Goal: Information Seeking & Learning: Learn about a topic

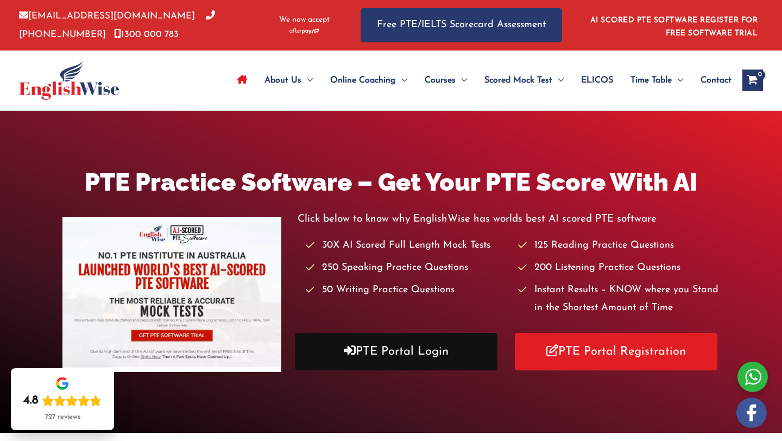
click at [393, 343] on link "PTE Portal Login" at bounding box center [396, 351] width 202 height 37
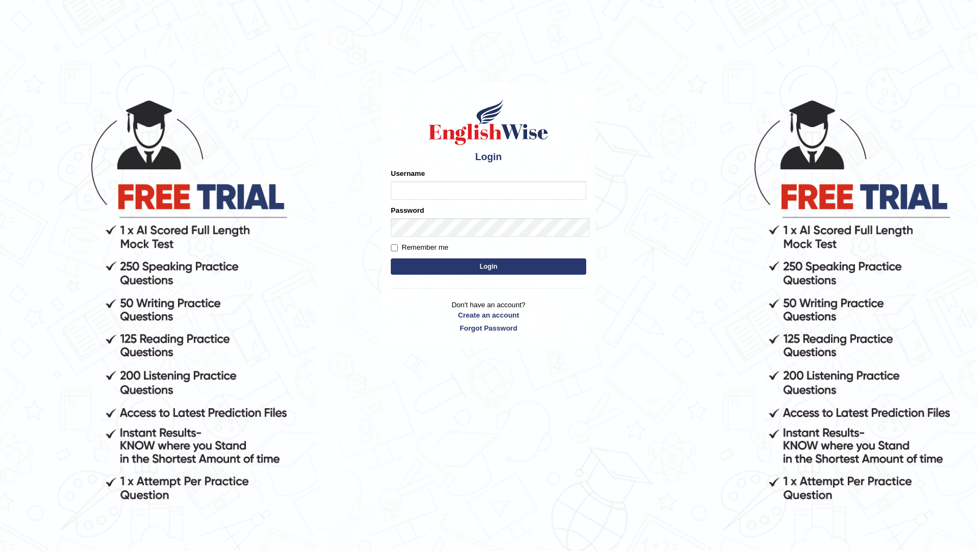
click at [391, 181] on input "Username" at bounding box center [488, 190] width 195 height 18
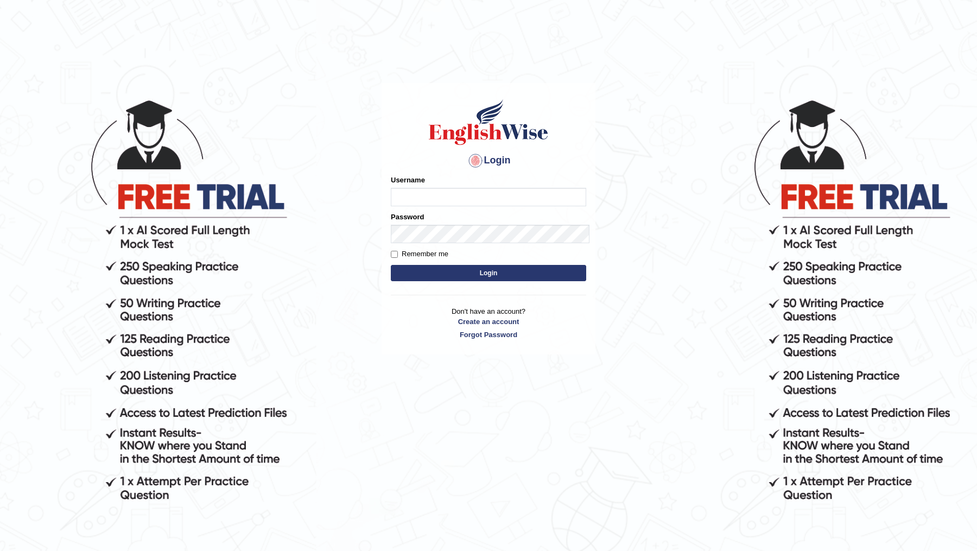
type input "DR1915"
click at [391, 265] on button "Login" at bounding box center [488, 273] width 195 height 16
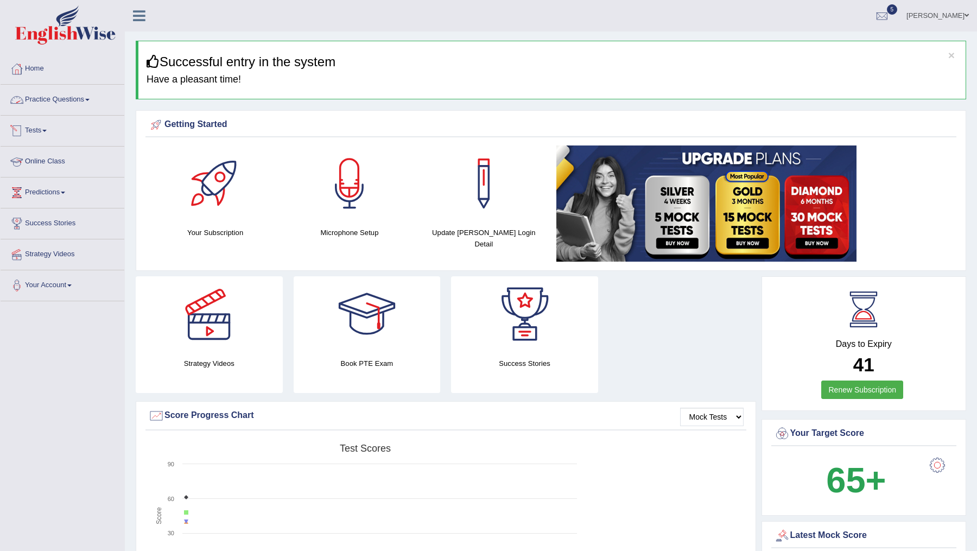
click at [73, 101] on link "Practice Questions" at bounding box center [63, 98] width 124 height 27
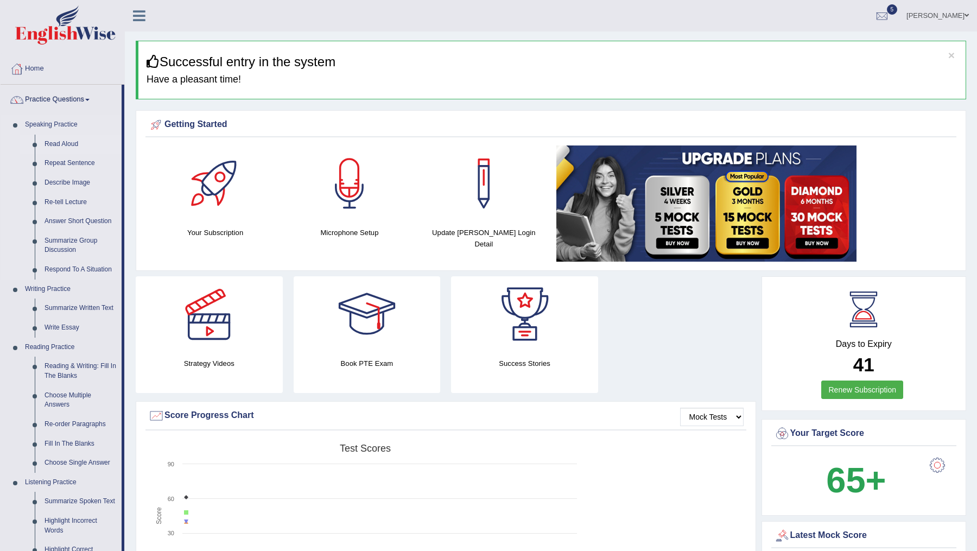
click at [65, 141] on link "Read Aloud" at bounding box center [81, 145] width 82 height 20
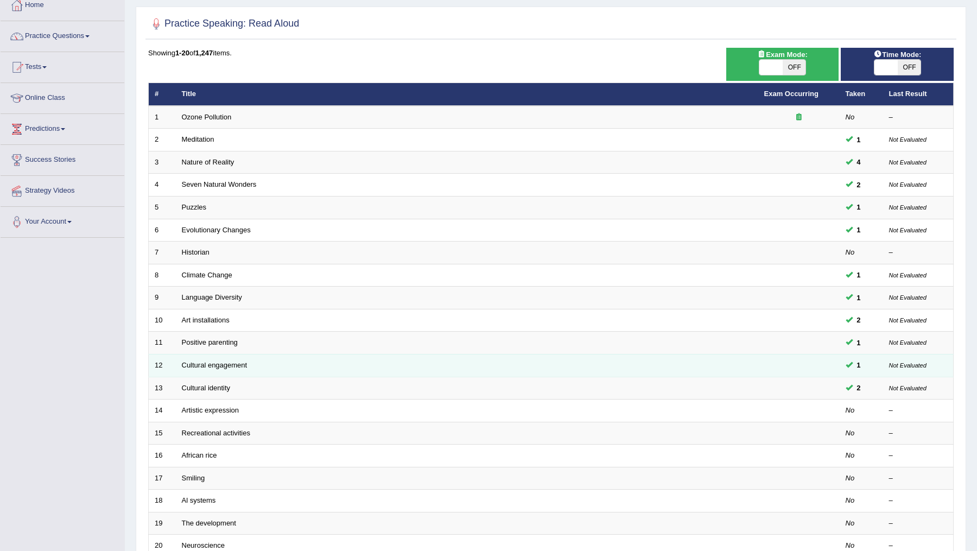
scroll to position [161, 0]
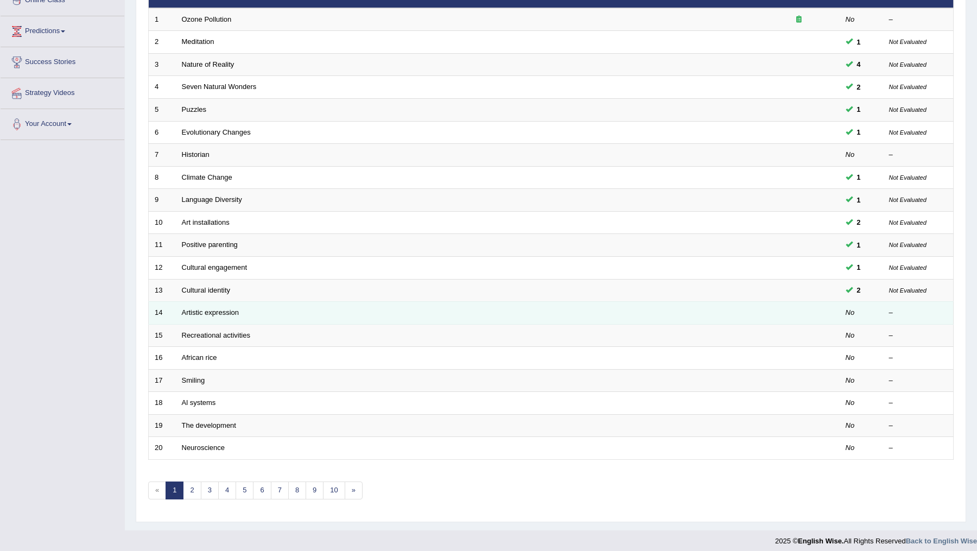
click at [222, 302] on td "Artistic expression" at bounding box center [467, 313] width 582 height 23
click at [220, 309] on link "Artistic expression" at bounding box center [210, 312] width 57 height 8
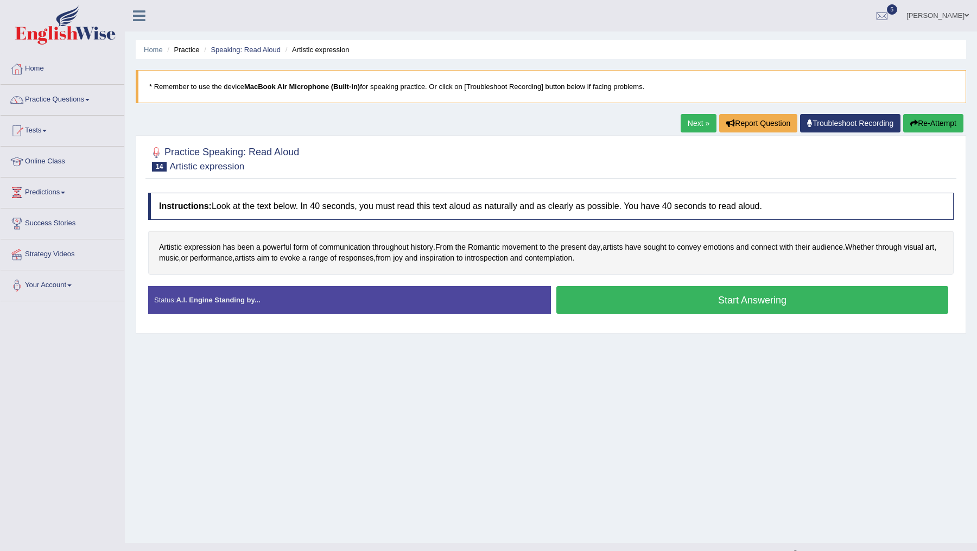
click at [699, 305] on button "Start Answering" at bounding box center [752, 300] width 392 height 28
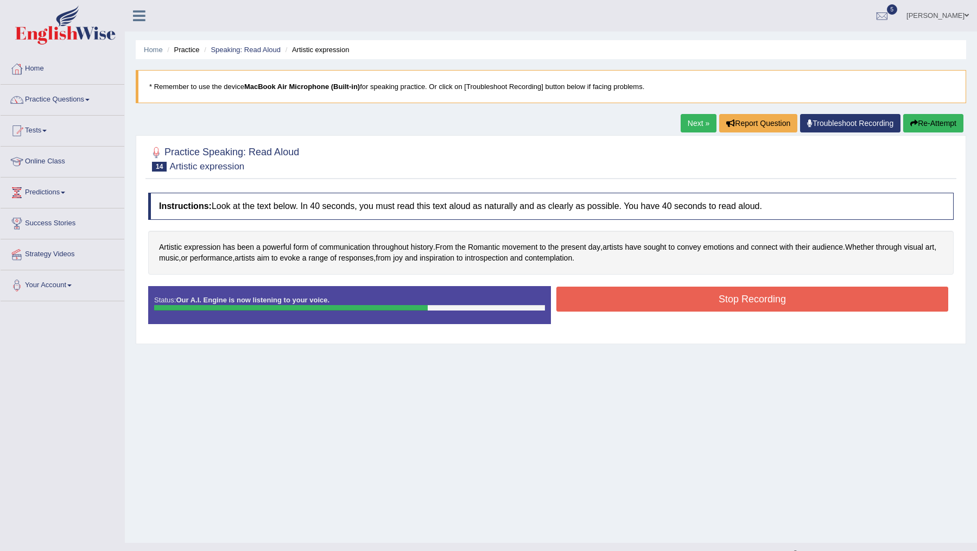
click at [695, 300] on button "Stop Recording" at bounding box center [752, 299] width 392 height 25
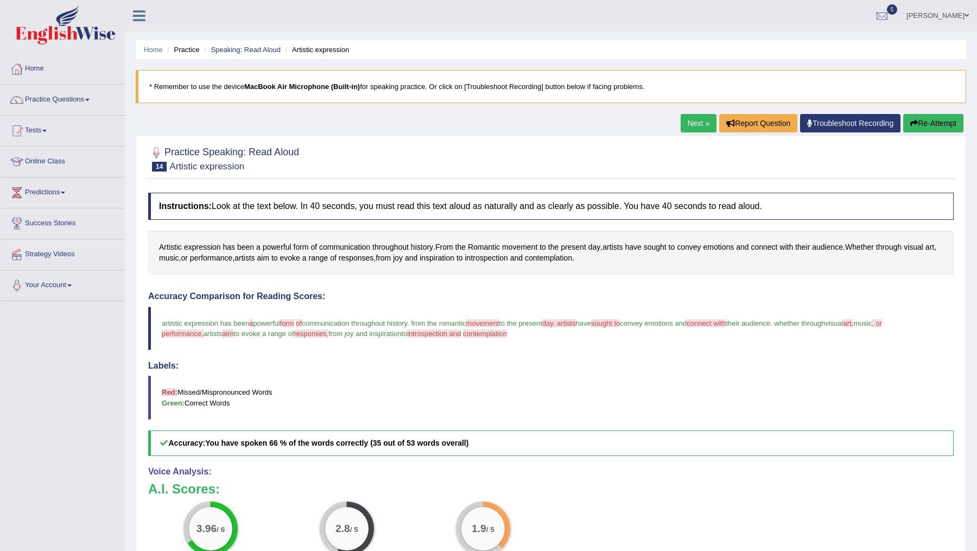
click at [685, 124] on link "Next »" at bounding box center [699, 123] width 36 height 18
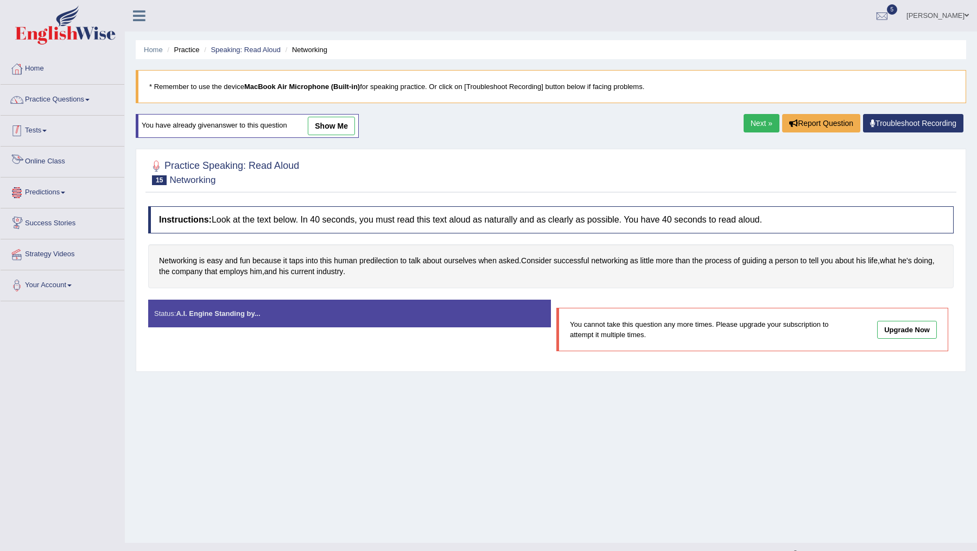
click at [74, 102] on link "Practice Questions" at bounding box center [63, 98] width 124 height 27
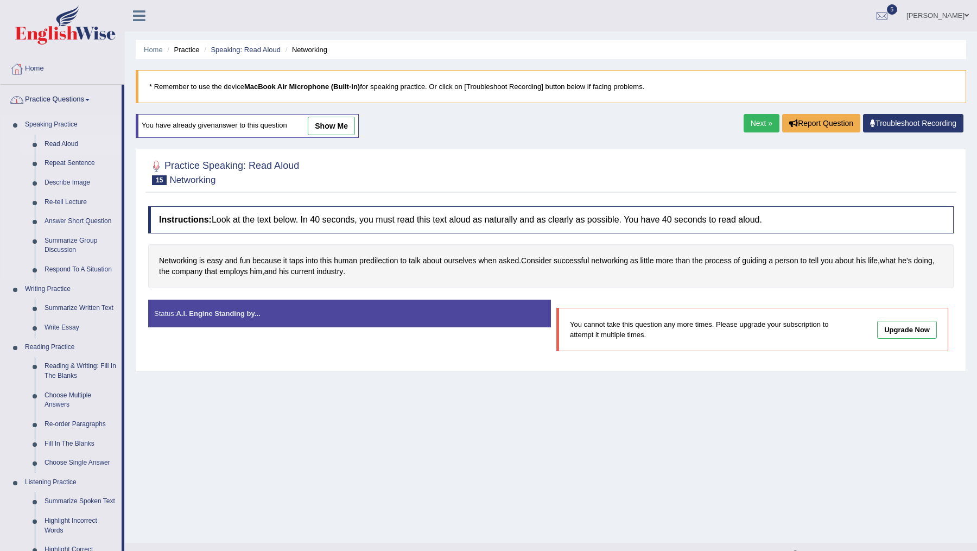
click at [64, 142] on link "Read Aloud" at bounding box center [81, 145] width 82 height 20
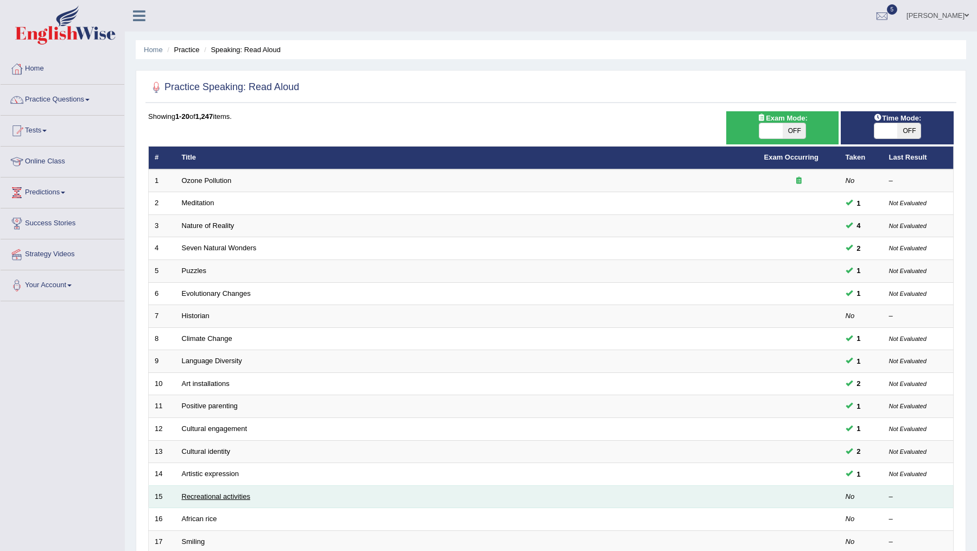
click at [196, 492] on link "Recreational activities" at bounding box center [216, 496] width 68 height 8
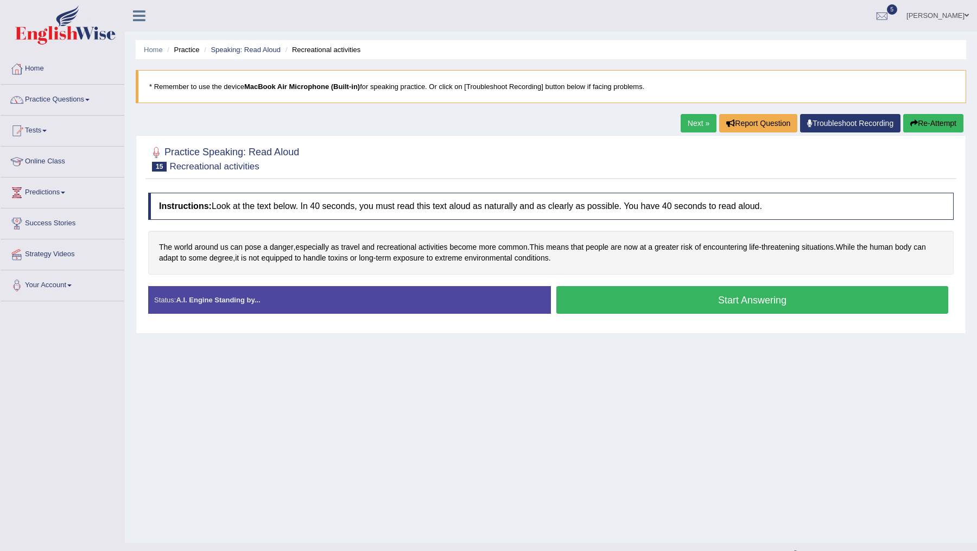
click at [703, 294] on button "Start Answering" at bounding box center [752, 300] width 392 height 28
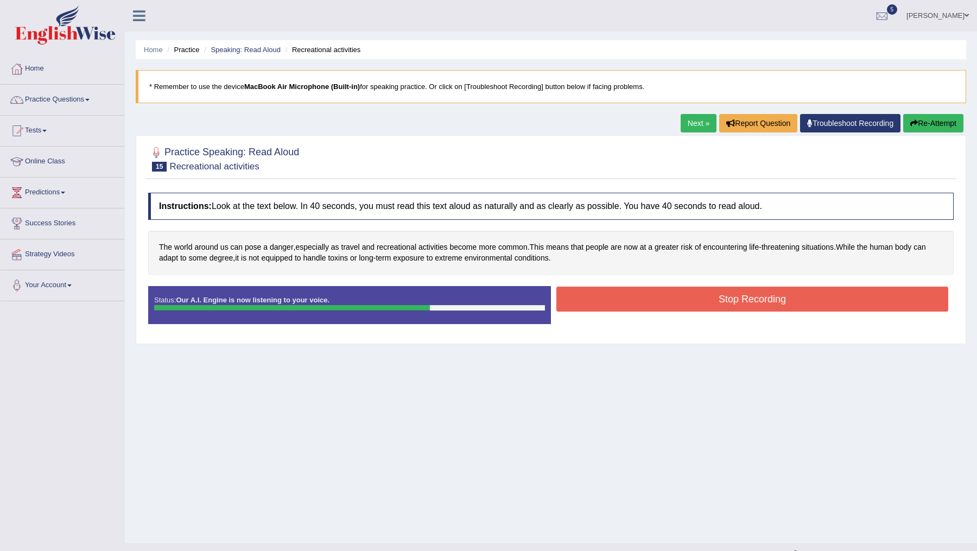
click at [703, 294] on button "Stop Recording" at bounding box center [752, 299] width 392 height 25
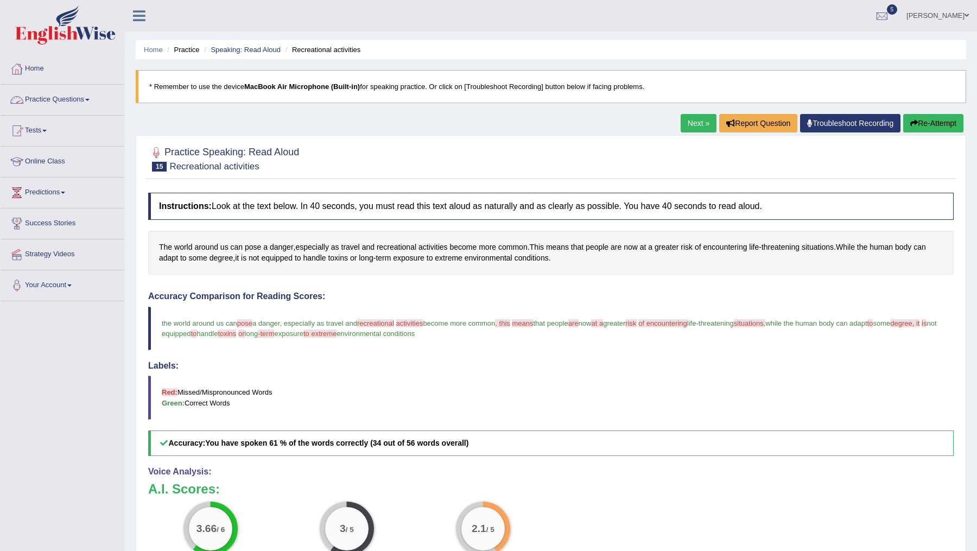
click at [46, 105] on link "Practice Questions" at bounding box center [63, 98] width 124 height 27
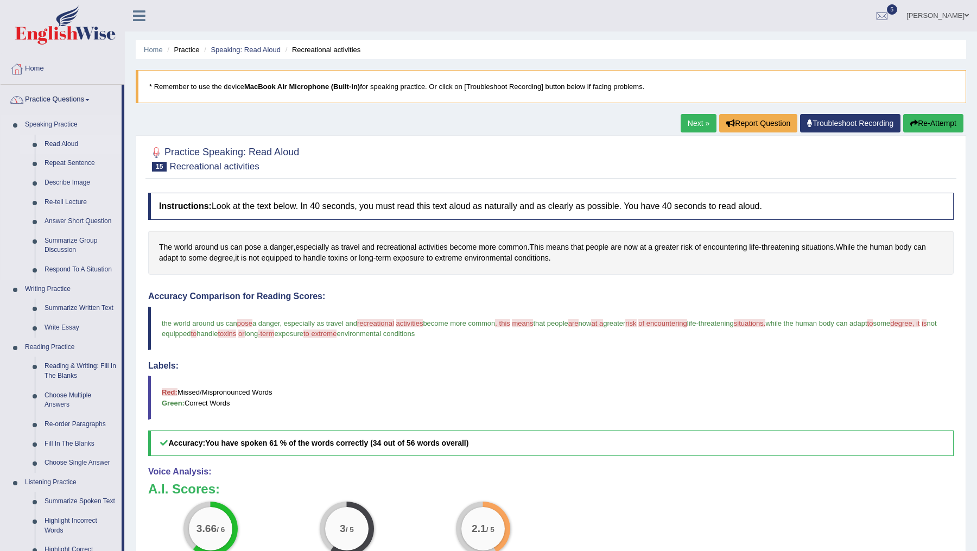
click at [55, 140] on link "Read Aloud" at bounding box center [81, 145] width 82 height 20
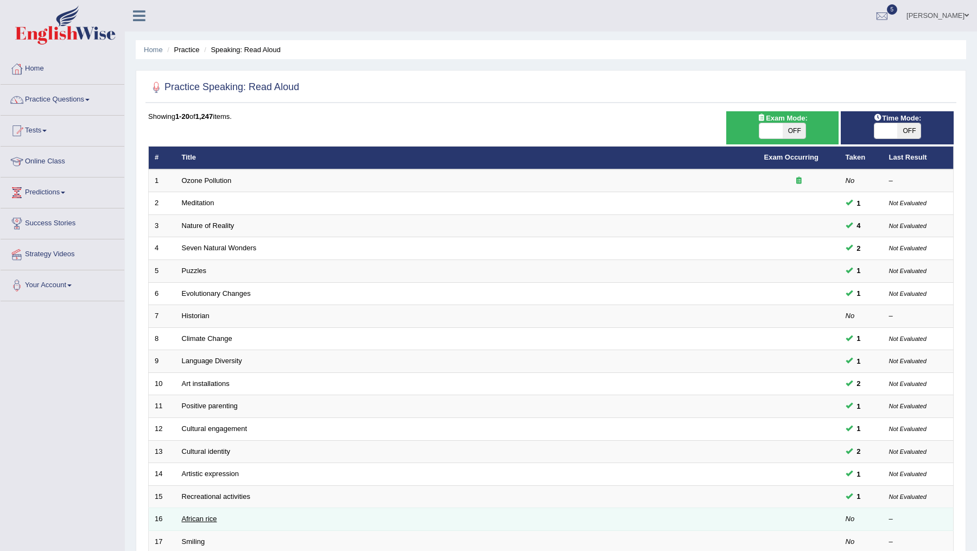
click at [204, 515] on link "African rice" at bounding box center [199, 519] width 35 height 8
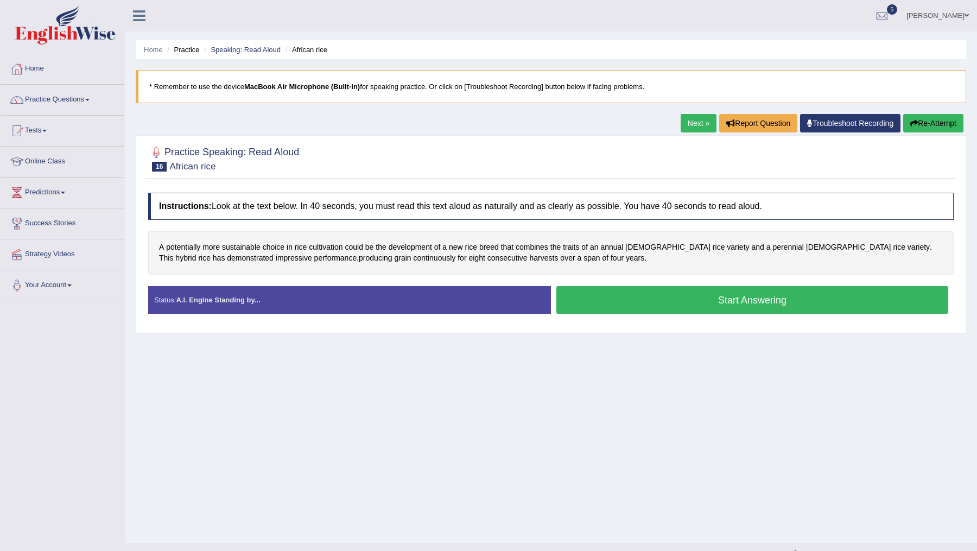
click at [703, 307] on button "Start Answering" at bounding box center [752, 300] width 392 height 28
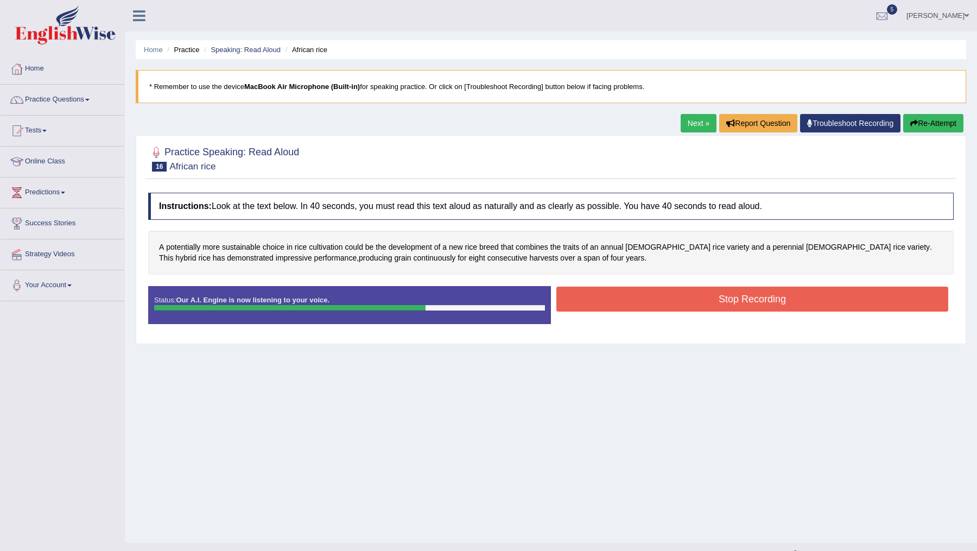
click at [703, 305] on button "Stop Recording" at bounding box center [752, 299] width 392 height 25
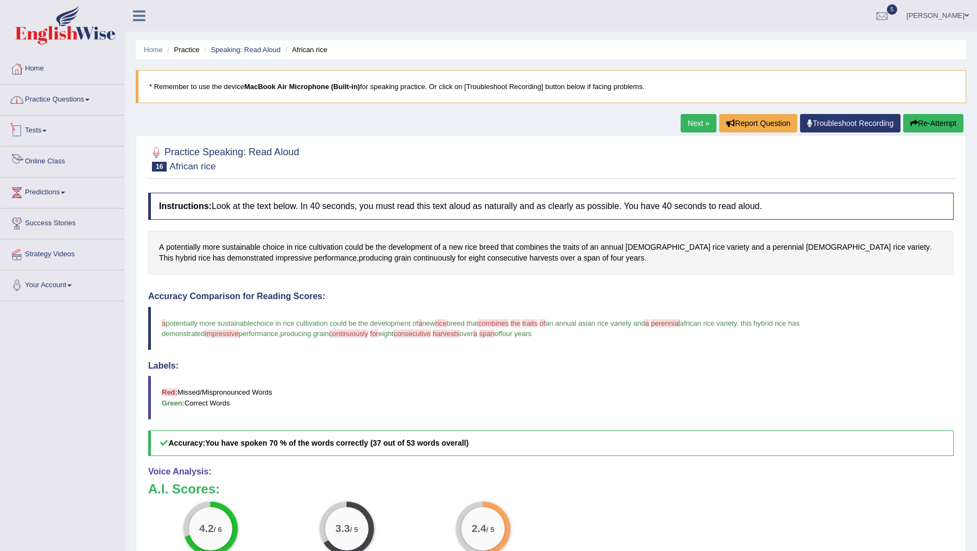
click at [69, 106] on link "Practice Questions" at bounding box center [63, 98] width 124 height 27
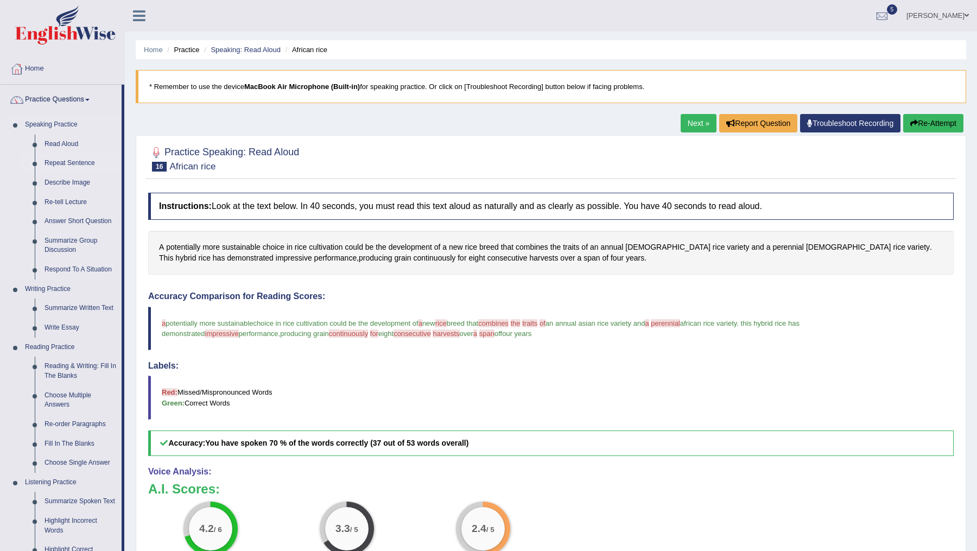
click at [65, 159] on link "Repeat Sentence" at bounding box center [81, 164] width 82 height 20
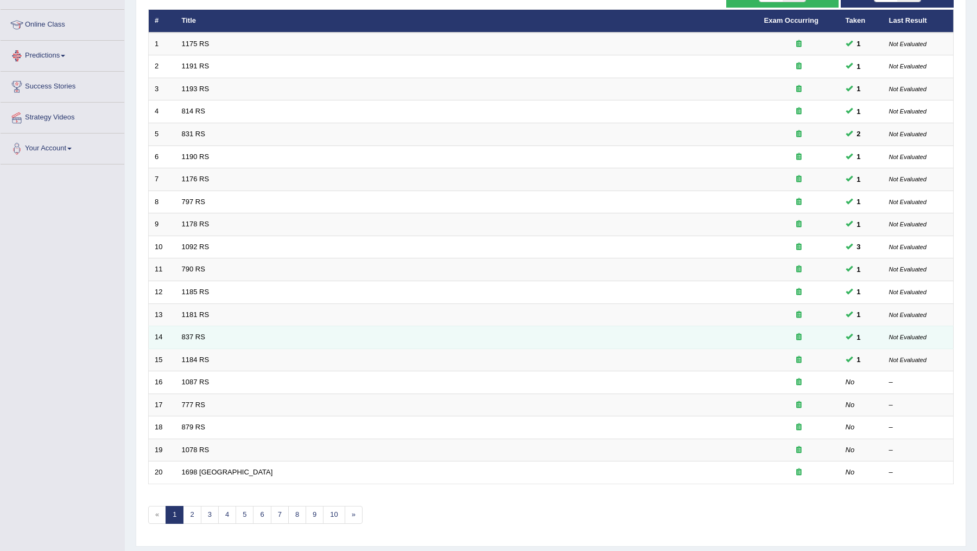
scroll to position [140, 0]
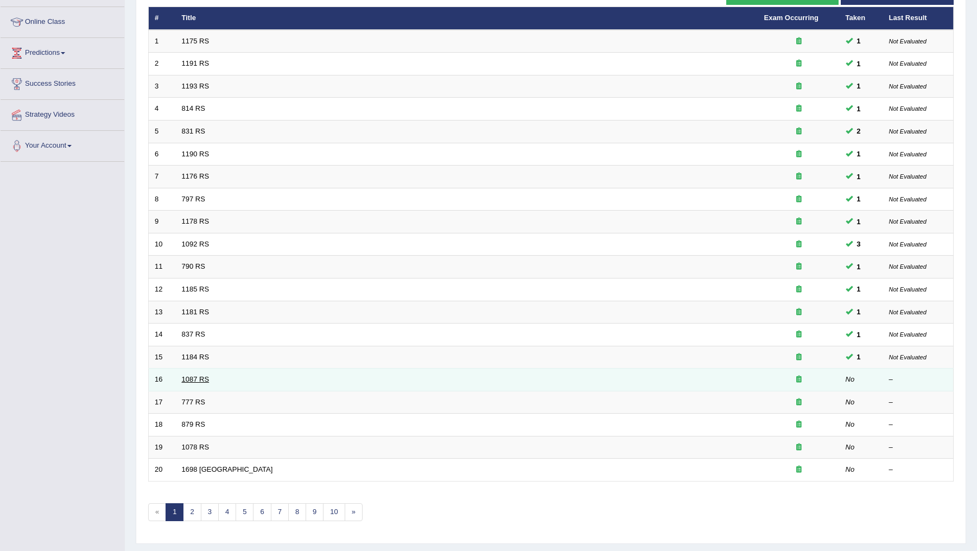
click at [194, 377] on link "1087 RS" at bounding box center [196, 379] width 28 height 8
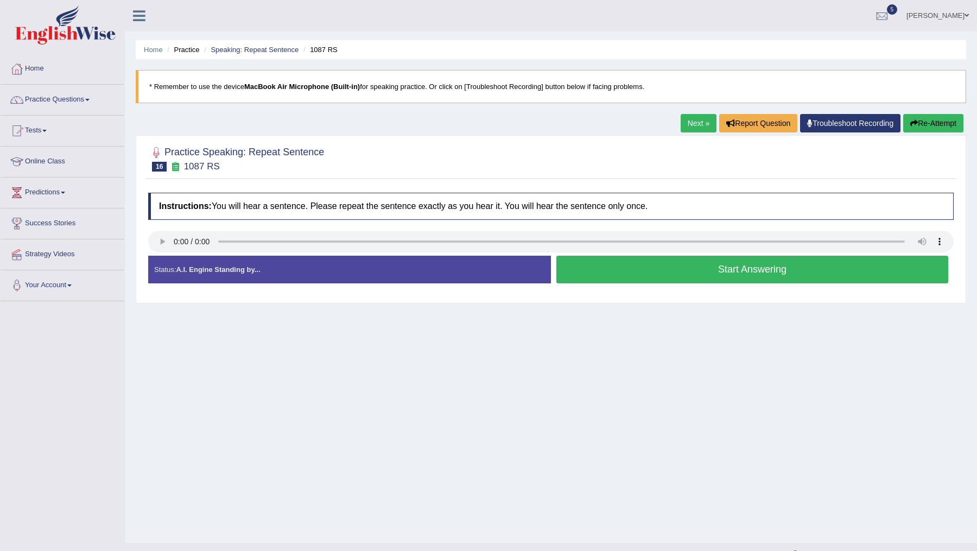
click at [598, 269] on button "Start Answering" at bounding box center [752, 270] width 392 height 28
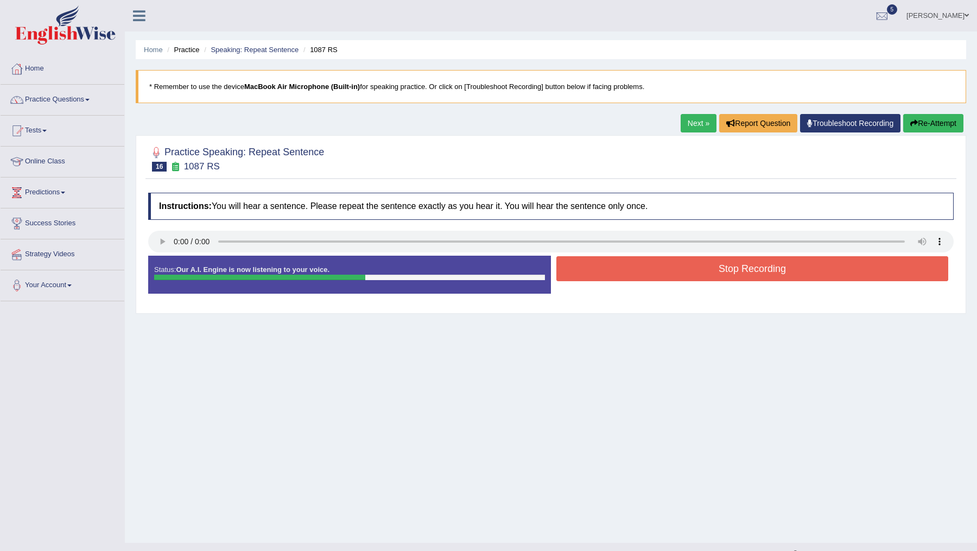
click at [598, 269] on button "Stop Recording" at bounding box center [752, 268] width 392 height 25
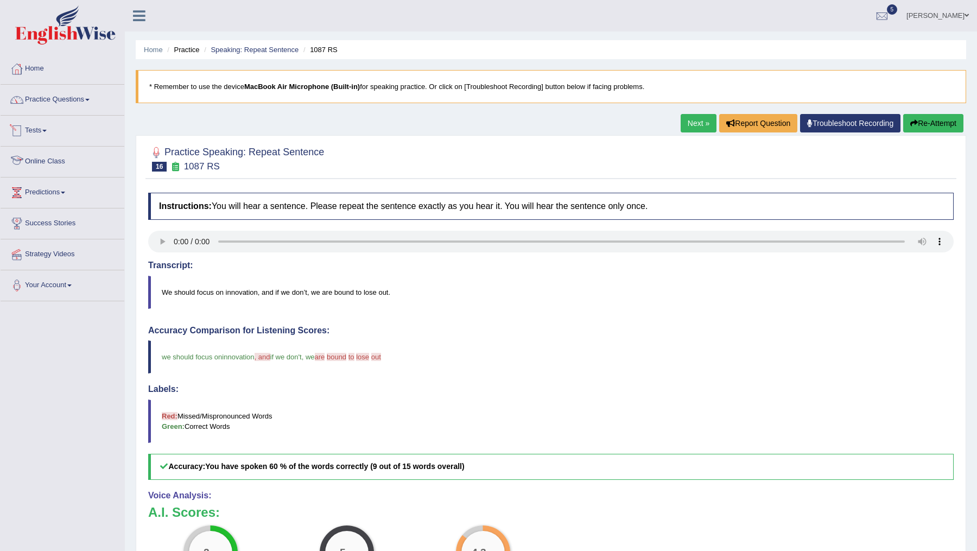
click at [81, 100] on link "Practice Questions" at bounding box center [63, 98] width 124 height 27
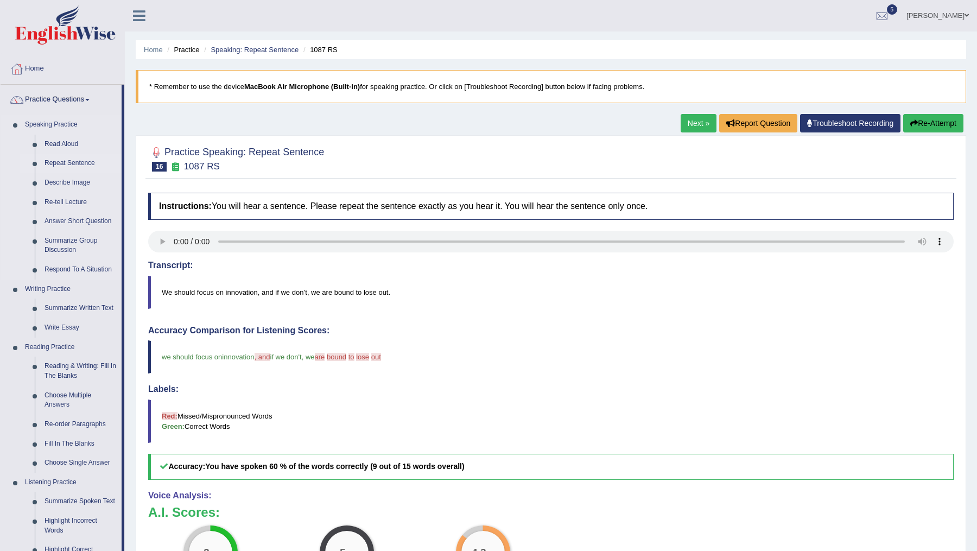
click at [68, 163] on link "Repeat Sentence" at bounding box center [81, 164] width 82 height 20
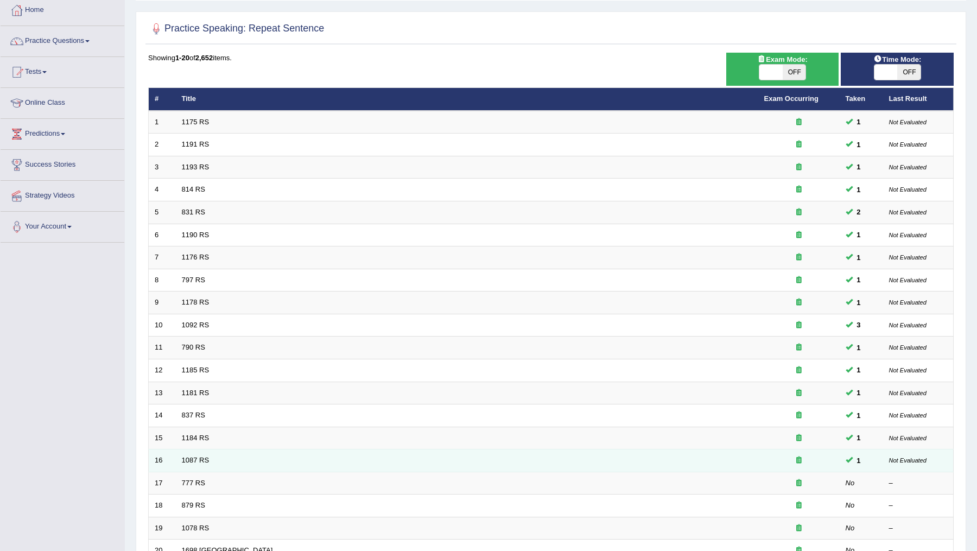
scroll to position [60, 0]
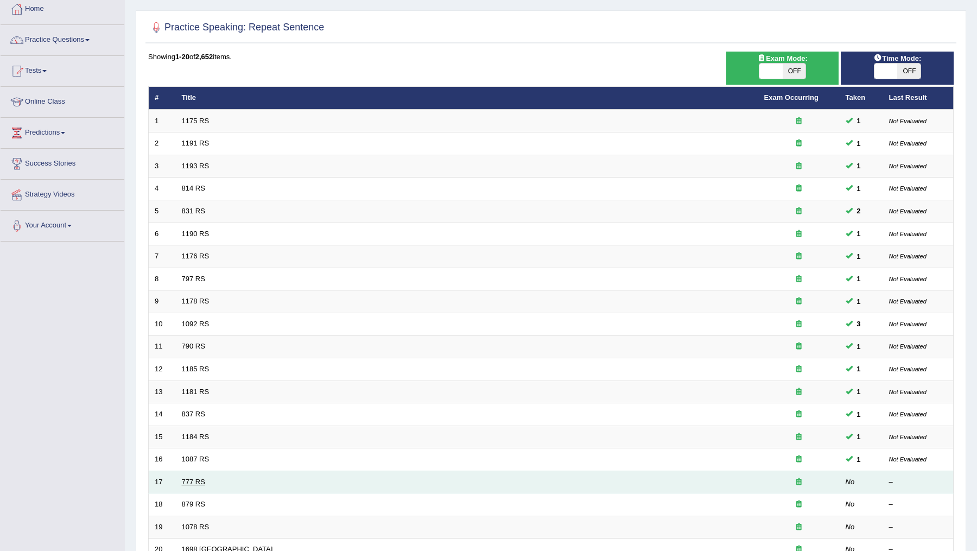
click at [188, 478] on link "777 RS" at bounding box center [193, 482] width 23 height 8
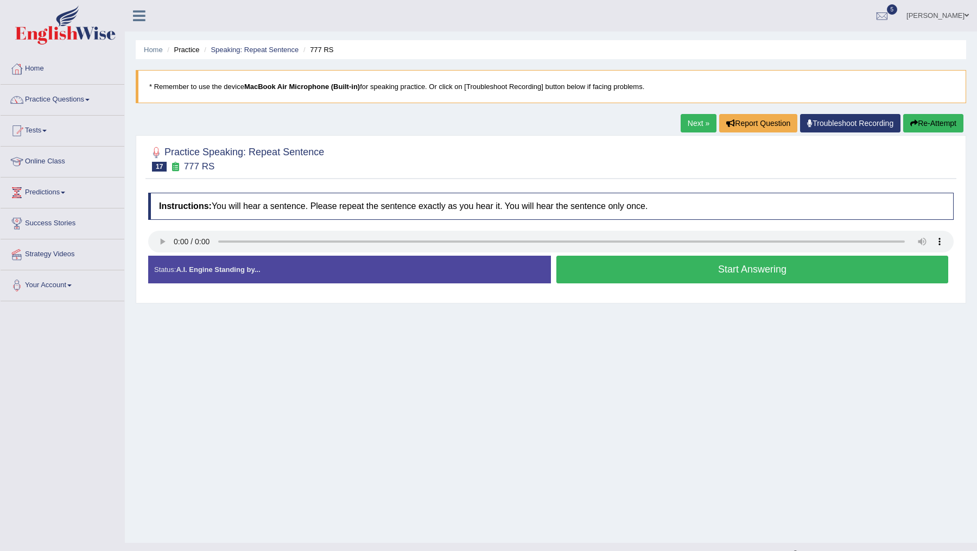
click at [627, 269] on button "Start Answering" at bounding box center [752, 270] width 392 height 28
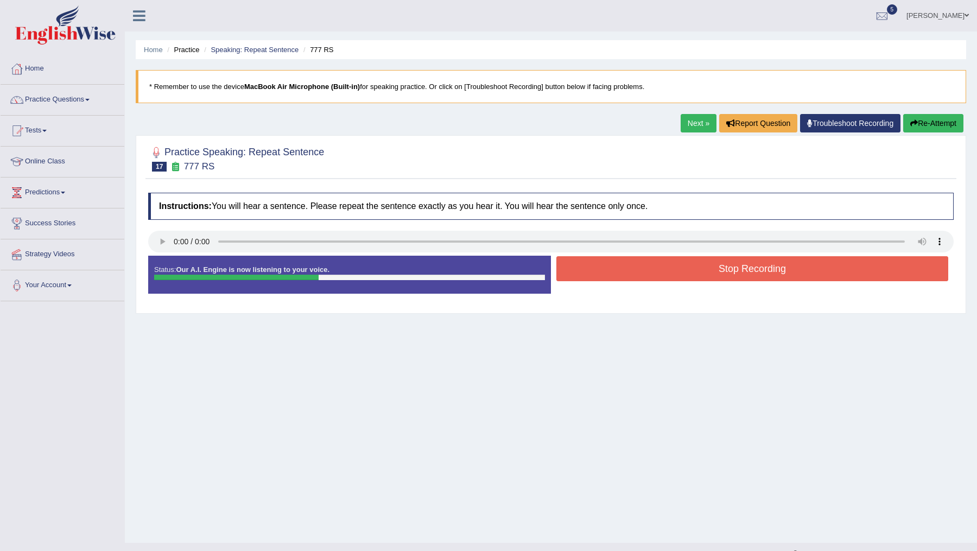
click at [627, 269] on button "Stop Recording" at bounding box center [752, 268] width 392 height 25
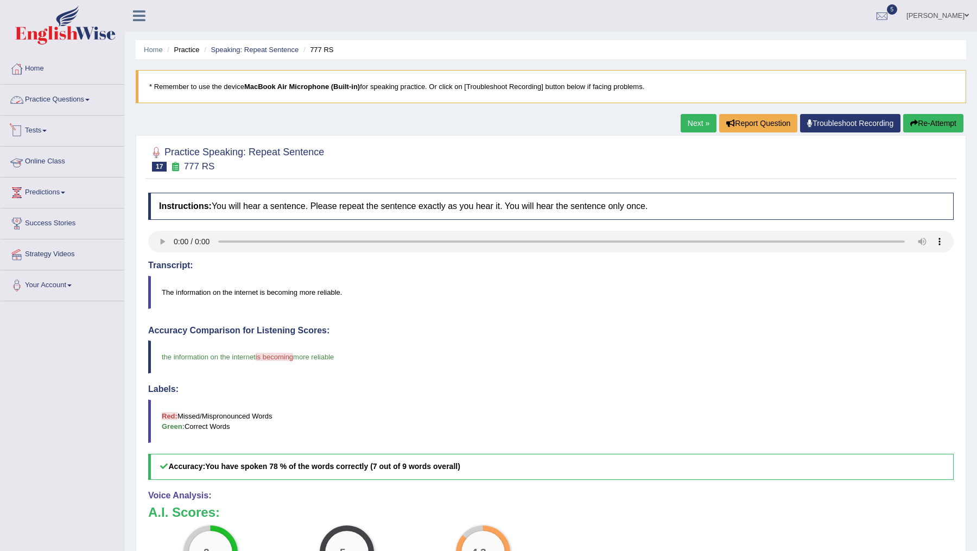
click at [85, 94] on link "Practice Questions" at bounding box center [63, 98] width 124 height 27
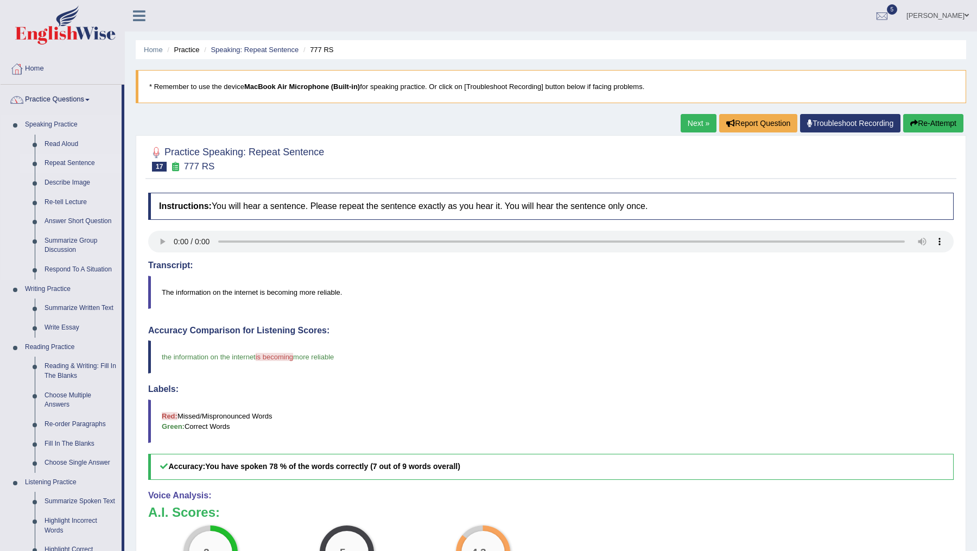
click at [65, 164] on link "Repeat Sentence" at bounding box center [81, 164] width 82 height 20
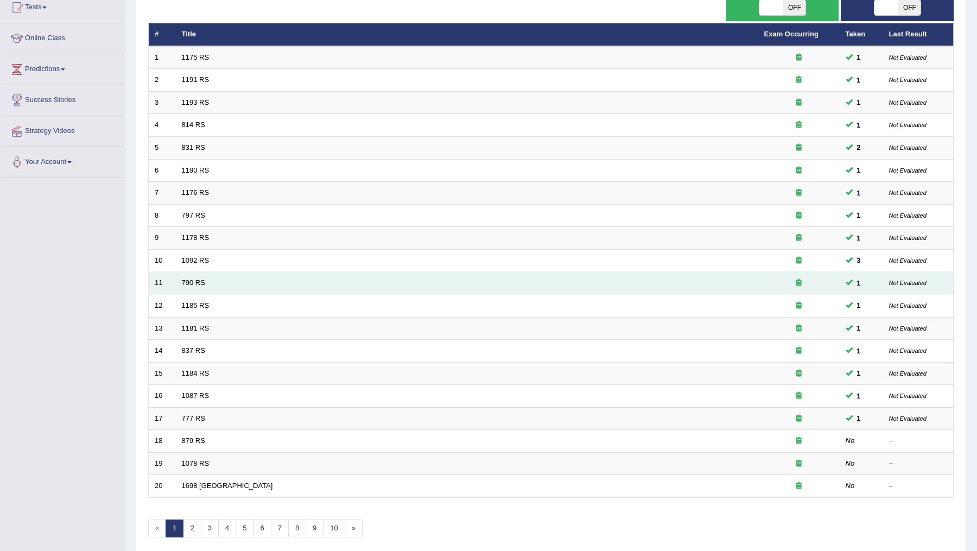
scroll to position [161, 0]
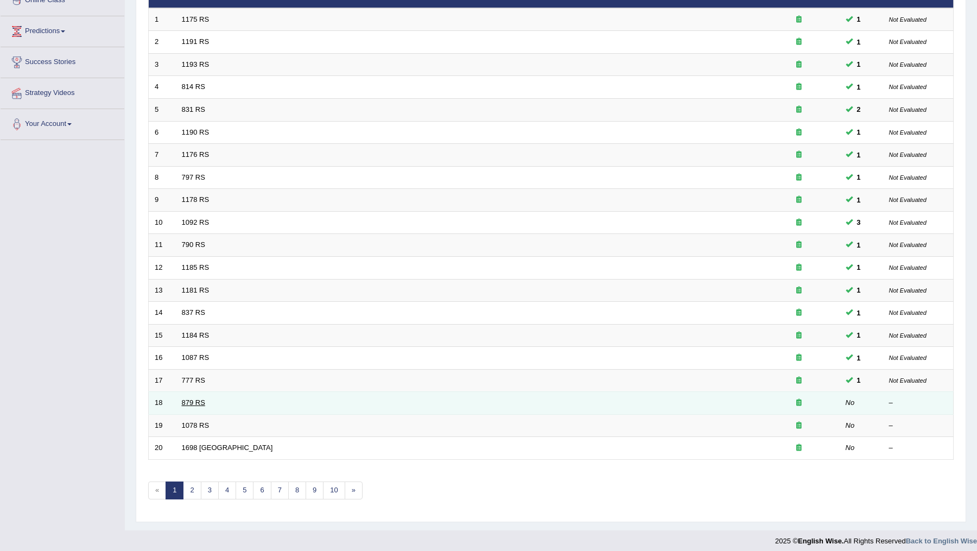
click at [188, 398] on link "879 RS" at bounding box center [193, 402] width 23 height 8
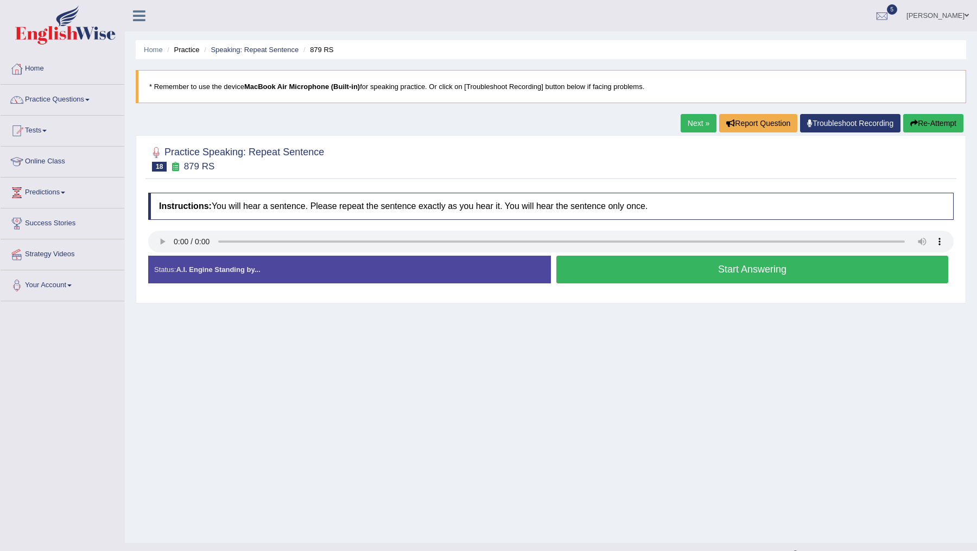
click at [641, 267] on button "Start Answering" at bounding box center [752, 270] width 392 height 28
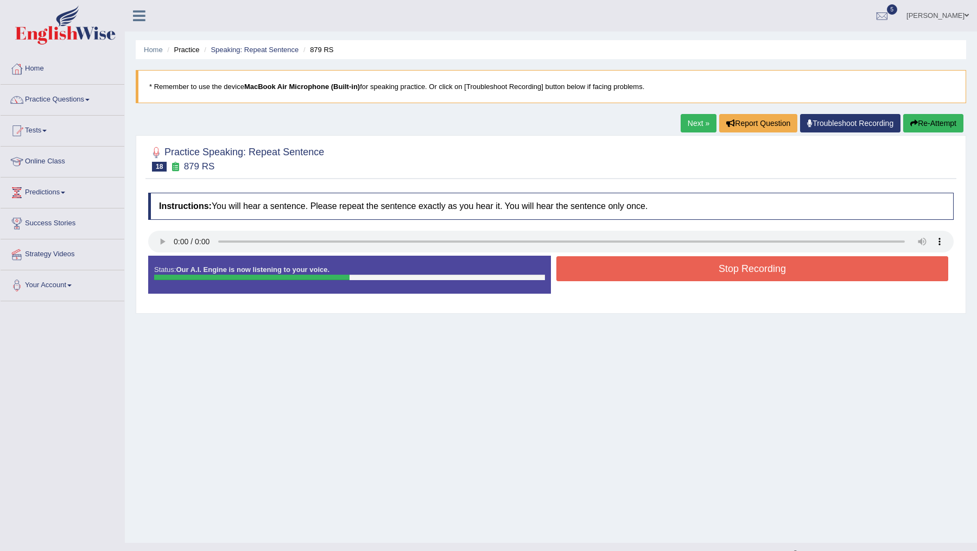
click at [641, 267] on button "Stop Recording" at bounding box center [752, 268] width 392 height 25
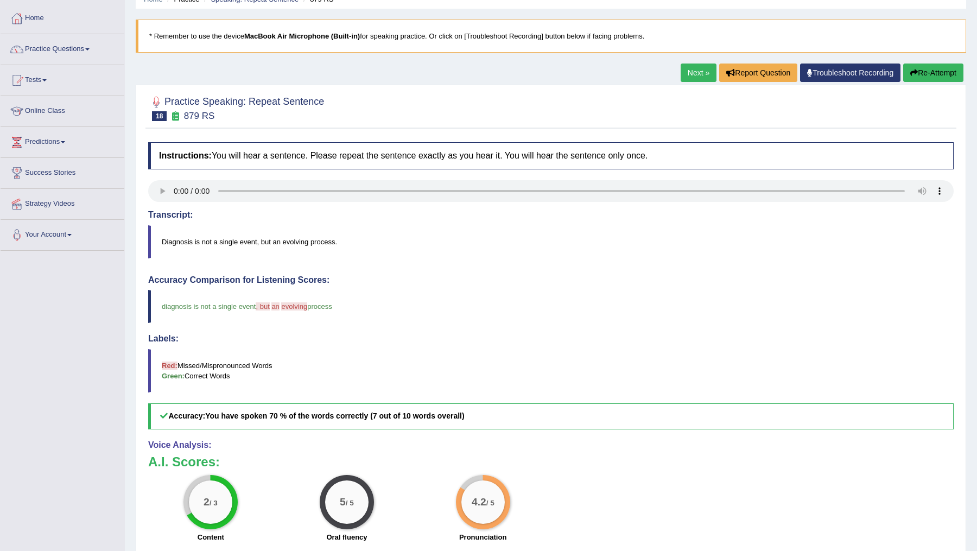
scroll to position [53, 0]
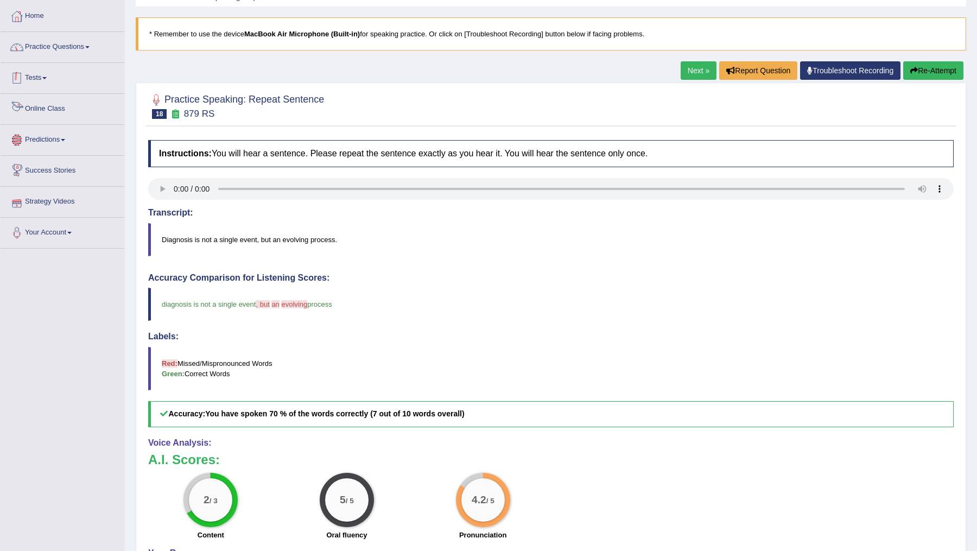
click at [69, 49] on link "Practice Questions" at bounding box center [63, 45] width 124 height 27
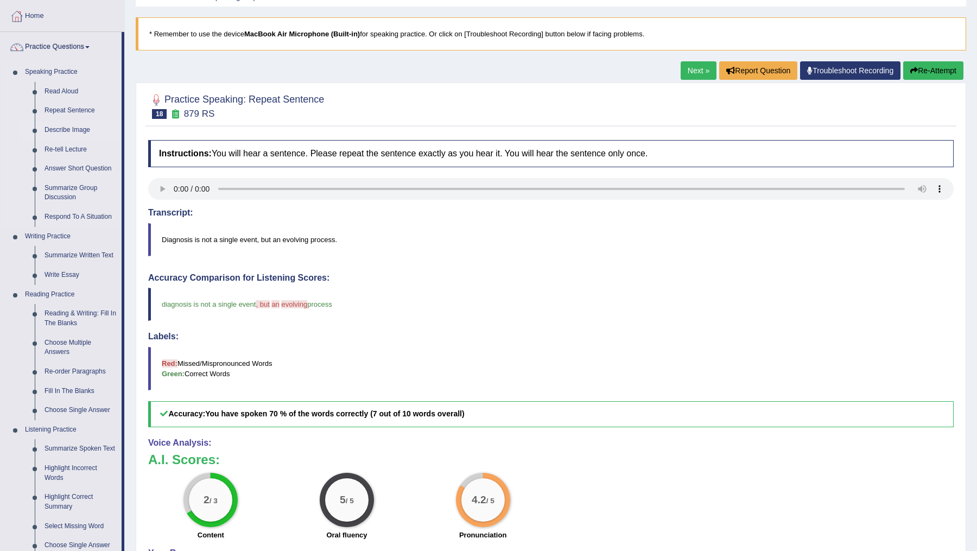
click at [63, 131] on link "Describe Image" at bounding box center [81, 131] width 82 height 20
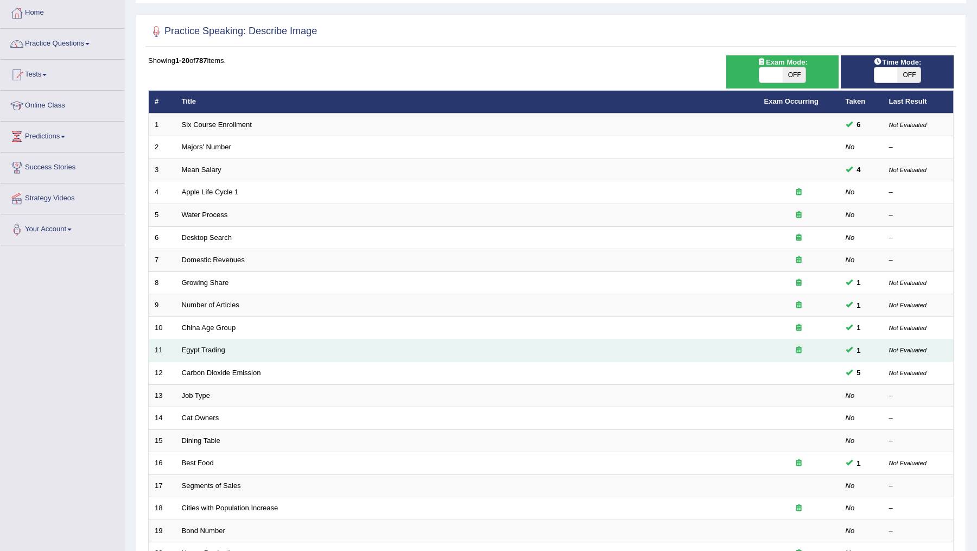
scroll to position [66, 0]
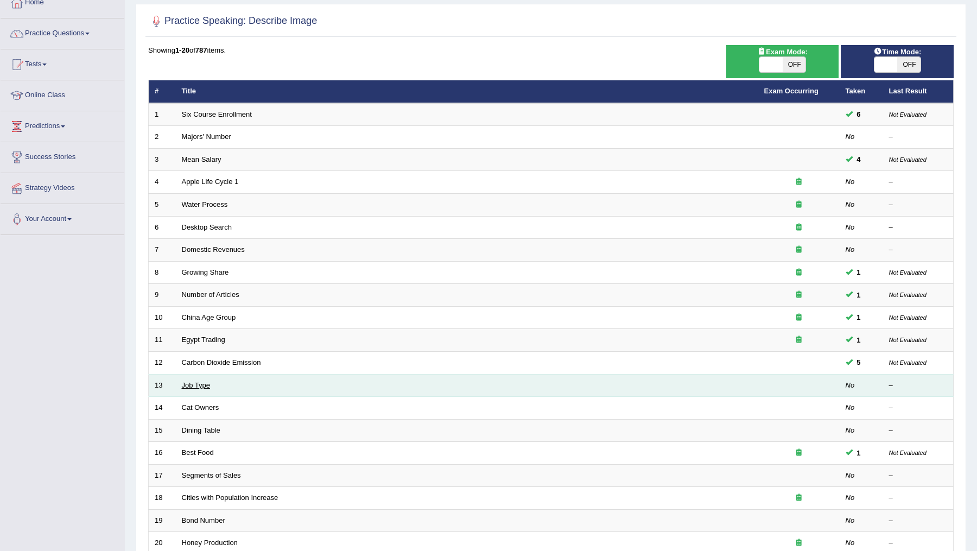
click at [191, 381] on link "Job Type" at bounding box center [196, 385] width 29 height 8
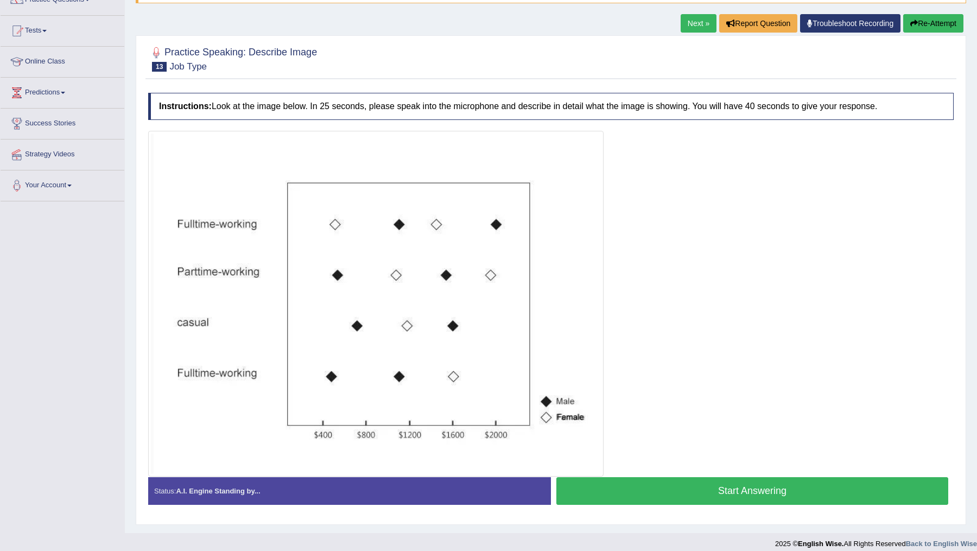
scroll to position [107, 0]
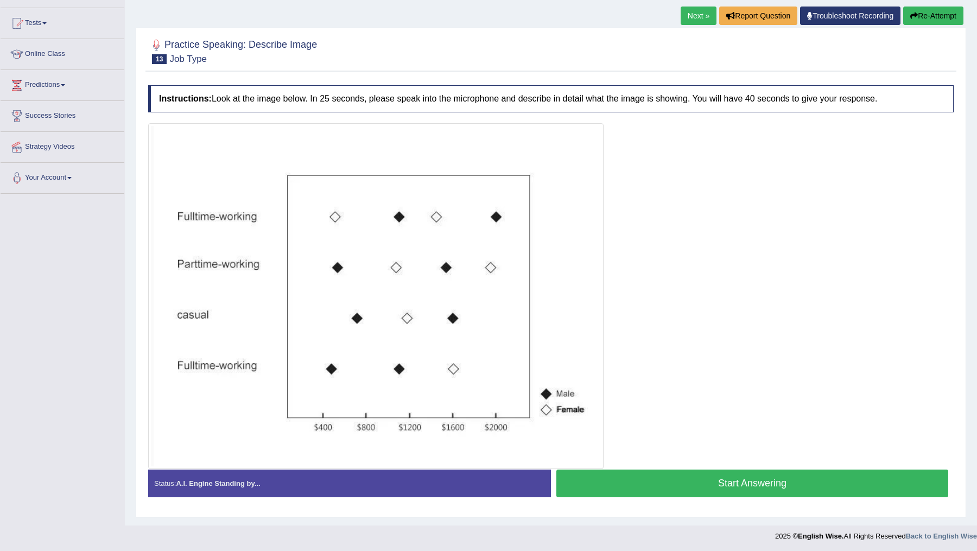
click at [635, 478] on button "Start Answering" at bounding box center [752, 484] width 392 height 28
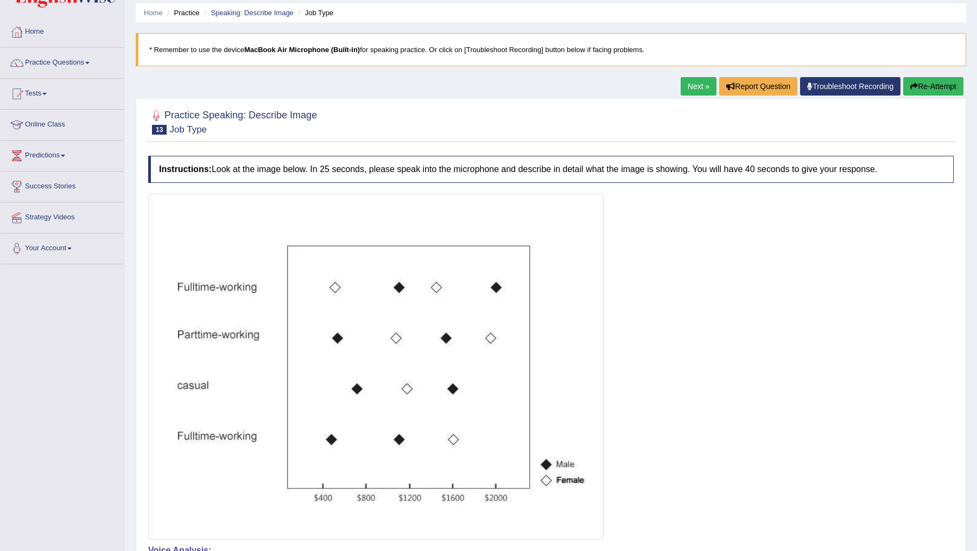
scroll to position [52, 0]
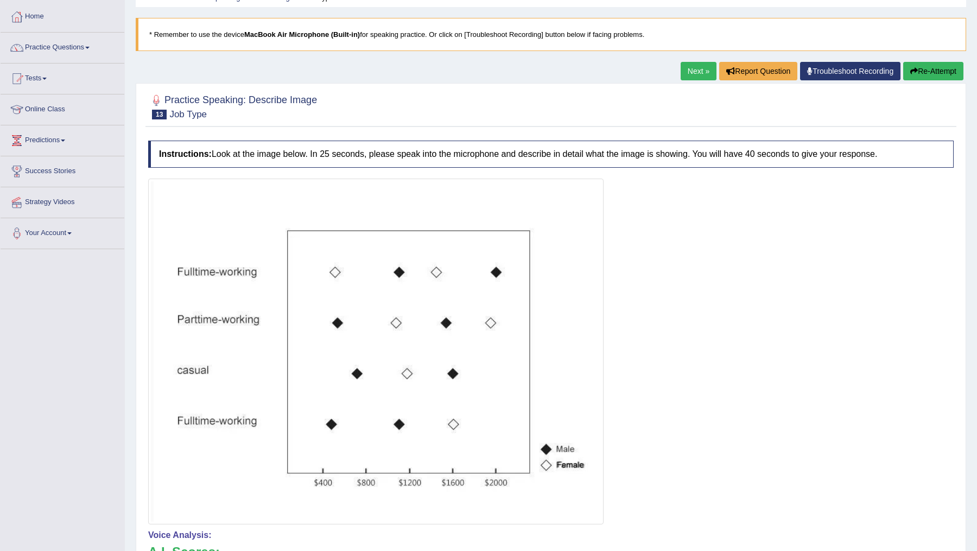
click at [941, 71] on button "Re-Attempt" at bounding box center [933, 71] width 60 height 18
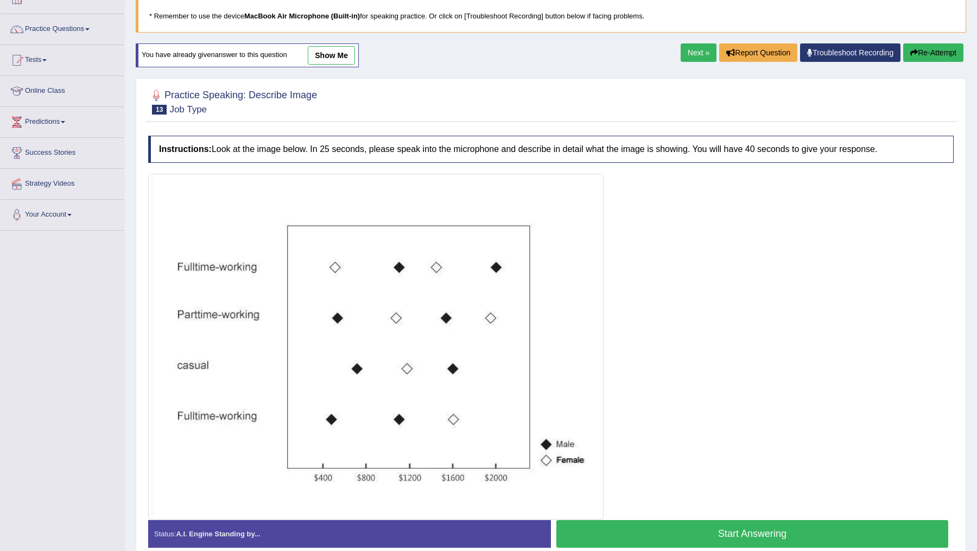
scroll to position [80, 0]
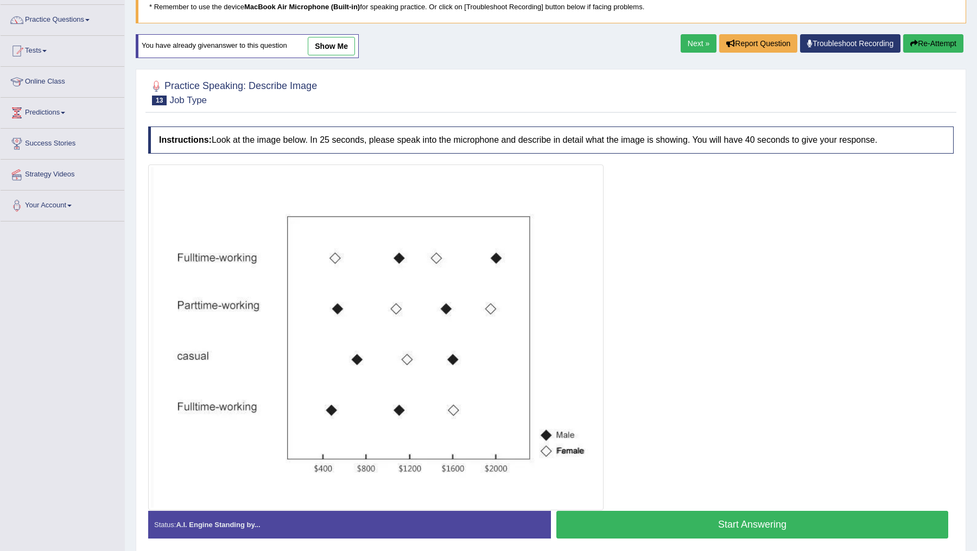
click at [699, 525] on button "Start Answering" at bounding box center [752, 525] width 392 height 28
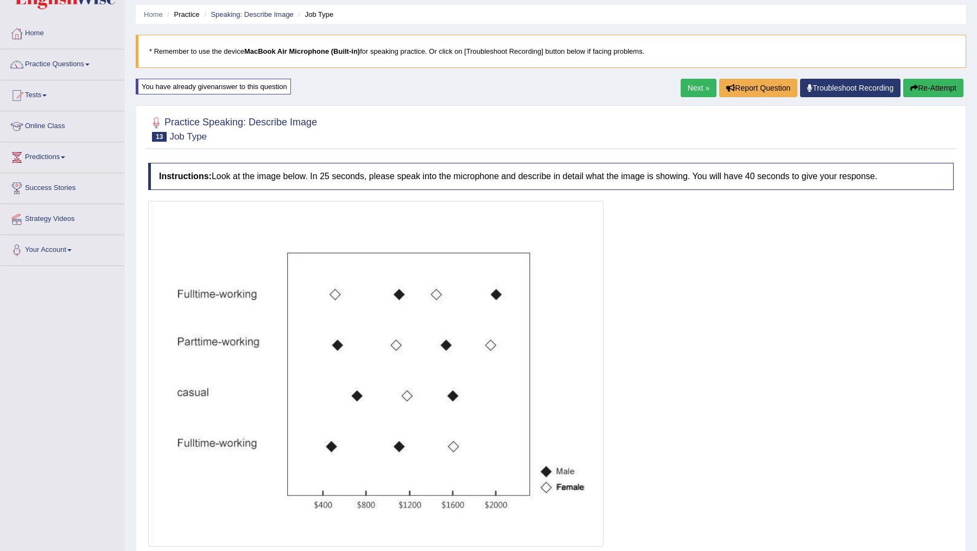
scroll to position [22, 0]
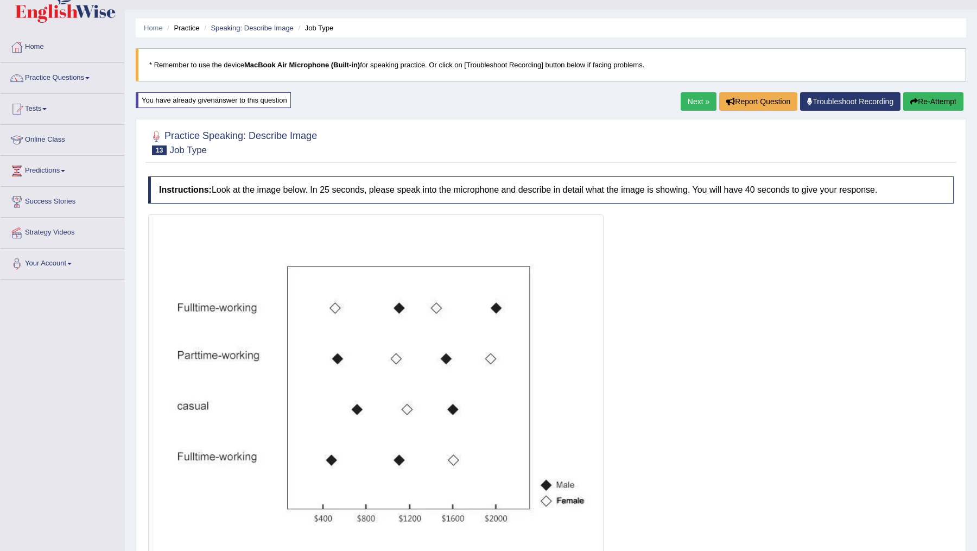
click at [930, 110] on button "Re-Attempt" at bounding box center [933, 101] width 60 height 18
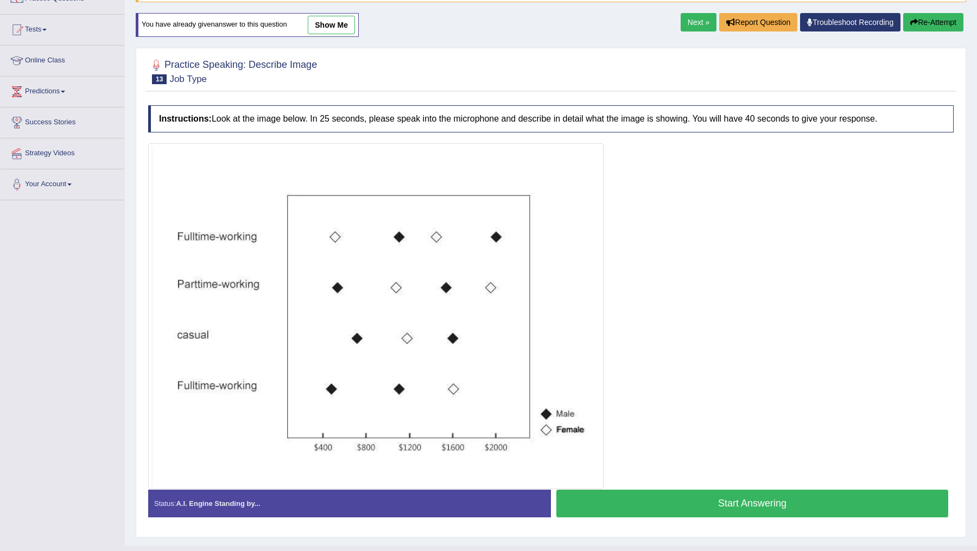
scroll to position [120, 0]
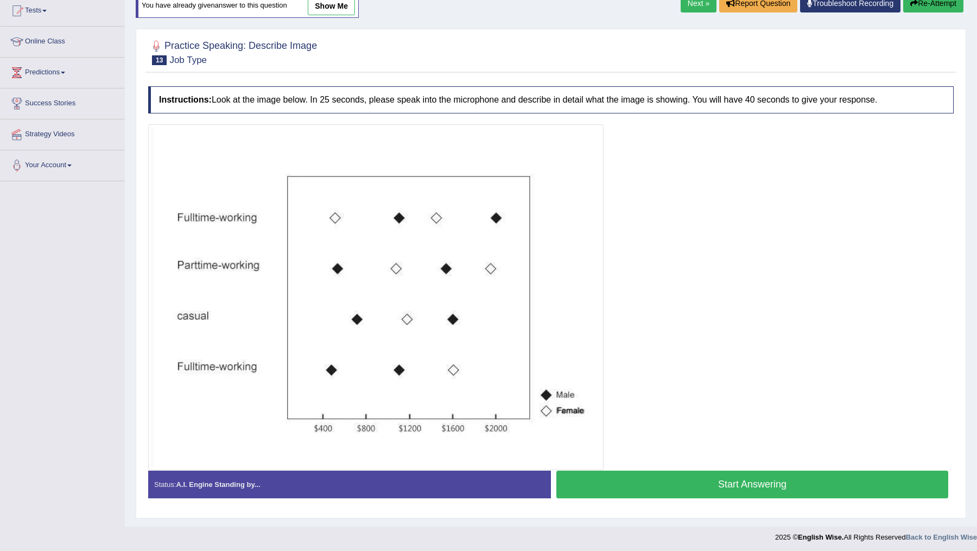
click at [693, 481] on button "Start Answering" at bounding box center [752, 485] width 392 height 28
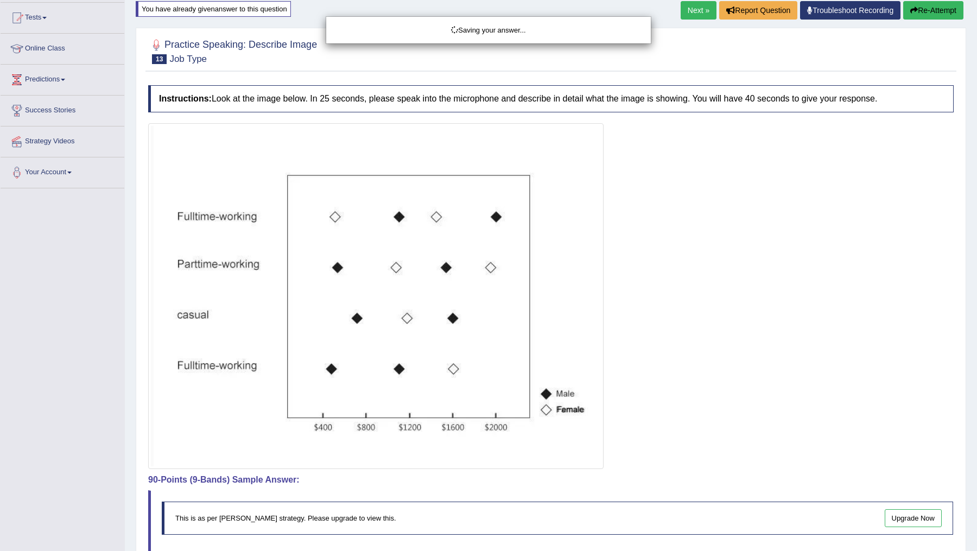
click at [693, 481] on div "Saving your answer..." at bounding box center [488, 275] width 977 height 551
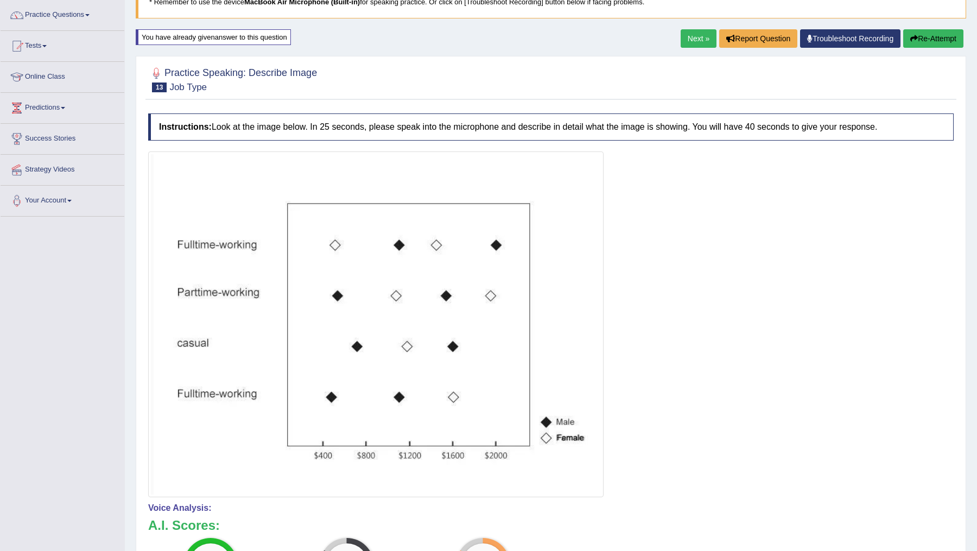
scroll to position [0, 0]
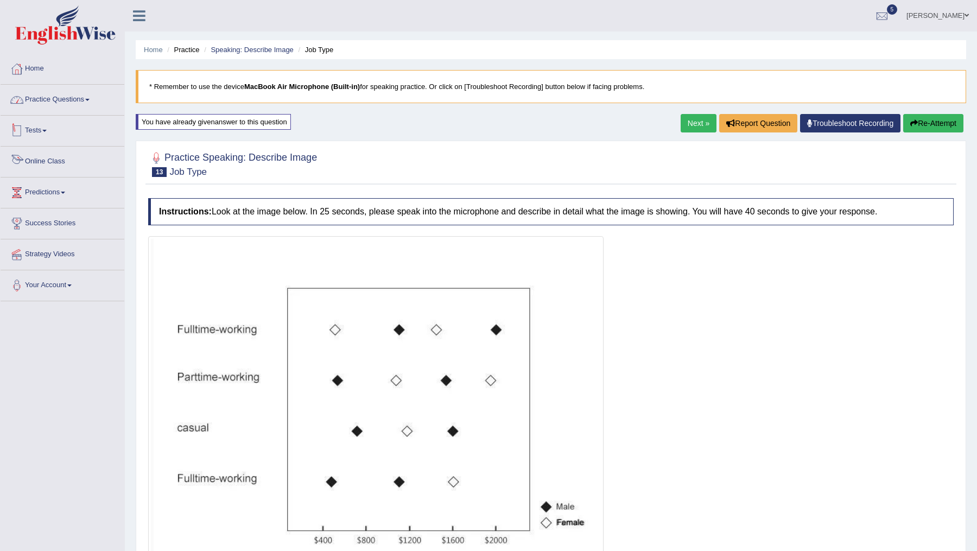
click at [74, 94] on link "Practice Questions" at bounding box center [63, 98] width 124 height 27
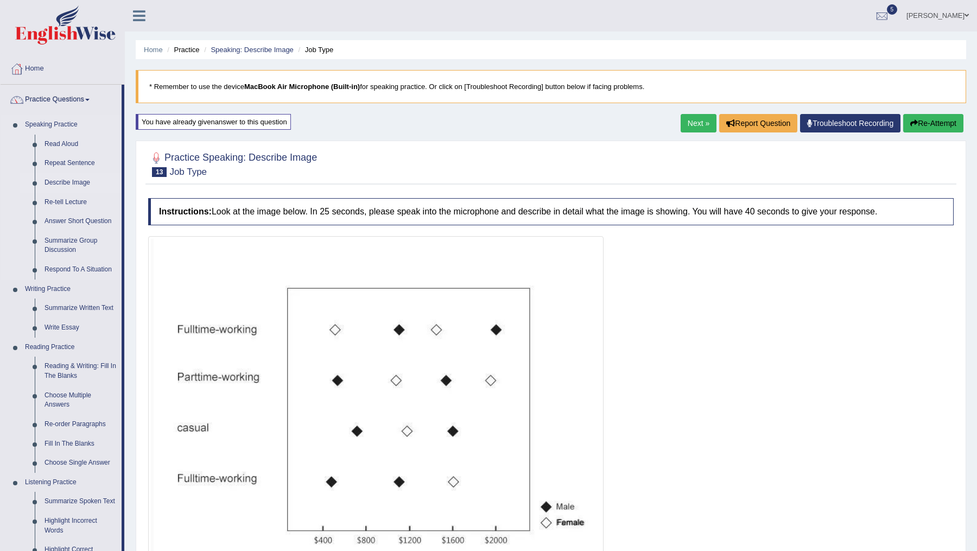
click at [67, 183] on link "Describe Image" at bounding box center [81, 183] width 82 height 20
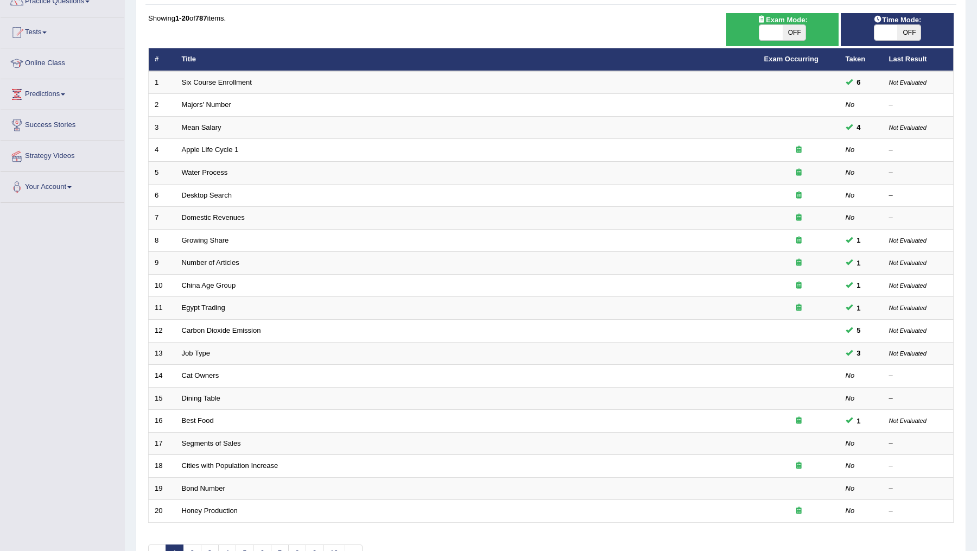
scroll to position [161, 0]
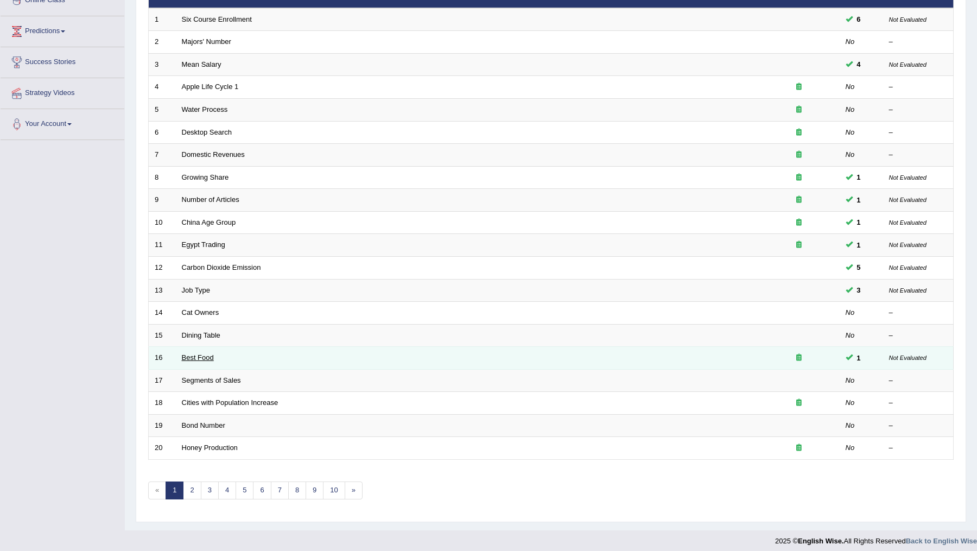
click at [195, 354] on link "Best Food" at bounding box center [198, 357] width 32 height 8
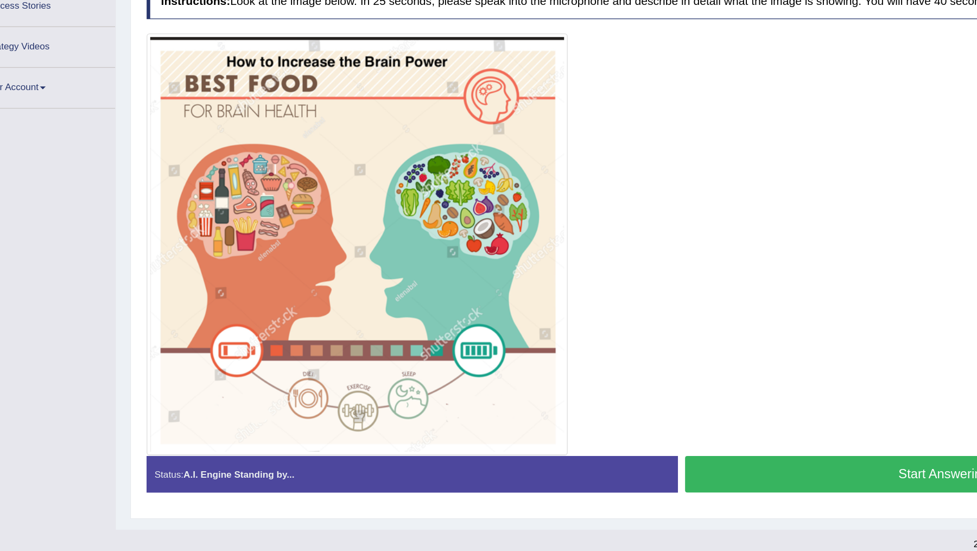
scroll to position [94, 0]
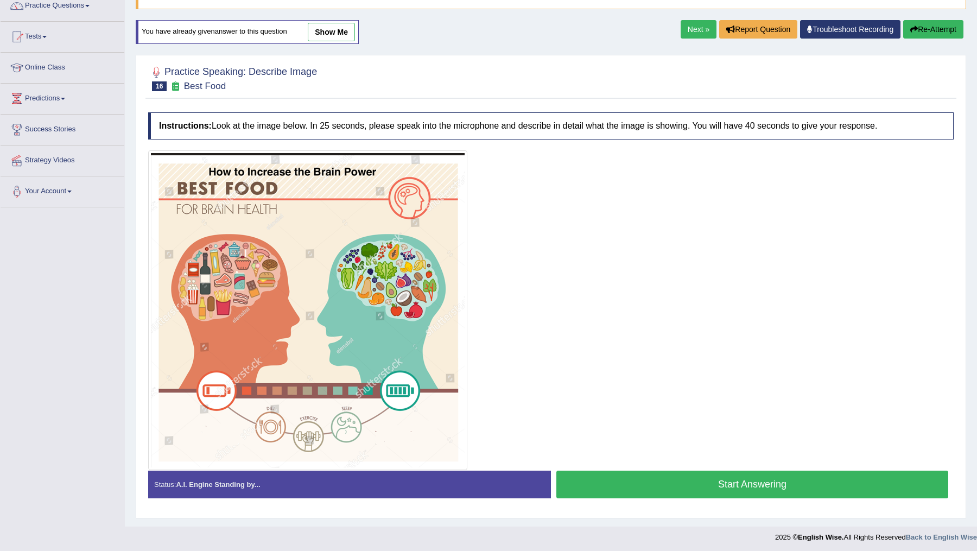
click at [695, 481] on button "Start Answering" at bounding box center [752, 485] width 392 height 28
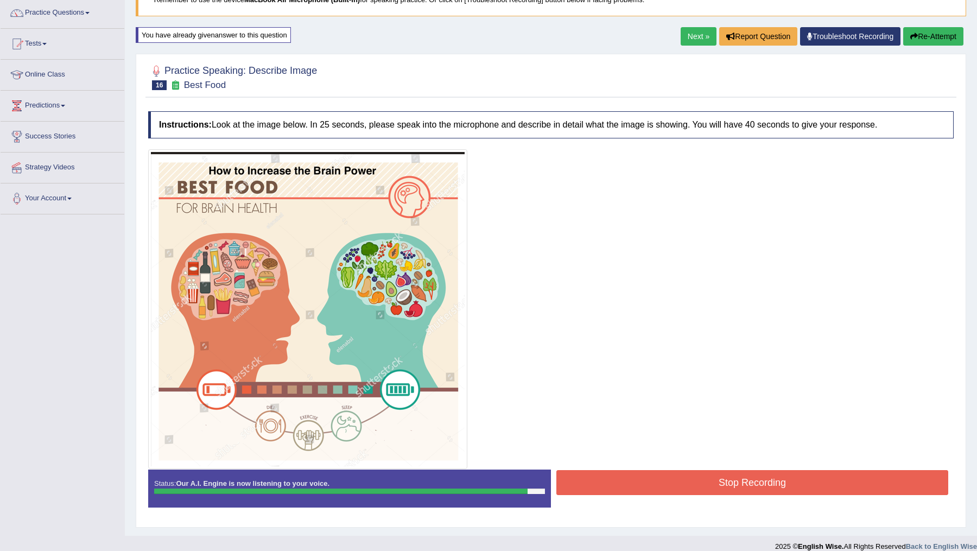
click at [695, 481] on button "Stop Recording" at bounding box center [752, 482] width 392 height 25
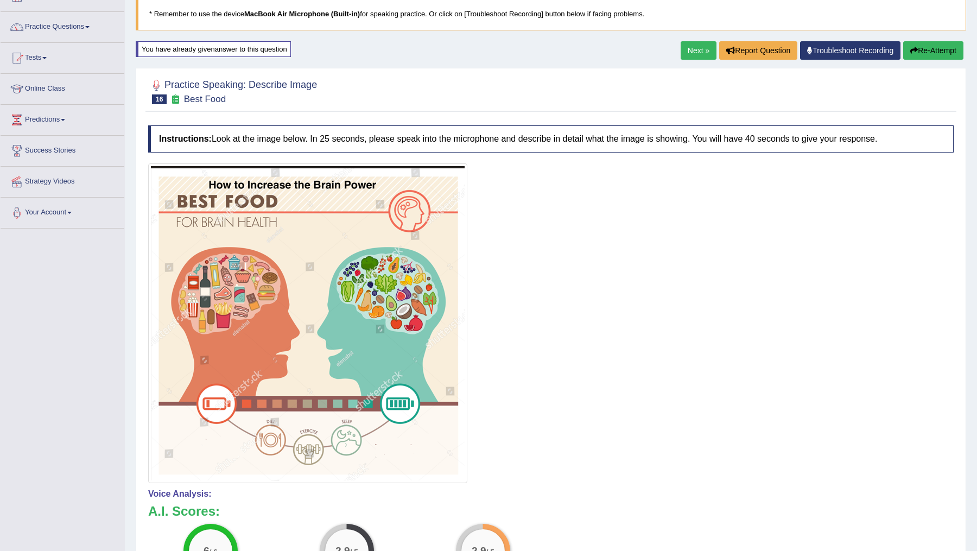
scroll to position [0, 0]
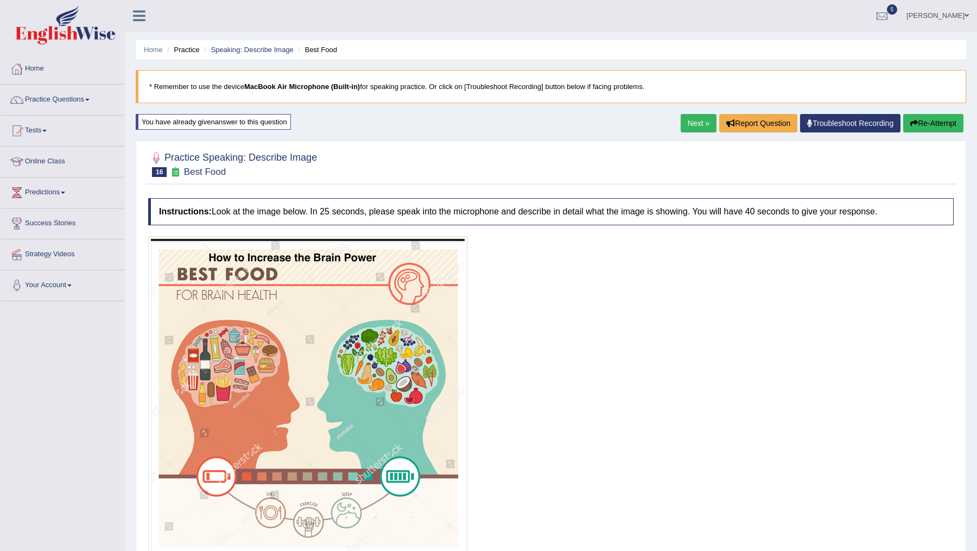
click at [923, 125] on button "Re-Attempt" at bounding box center [933, 123] width 60 height 18
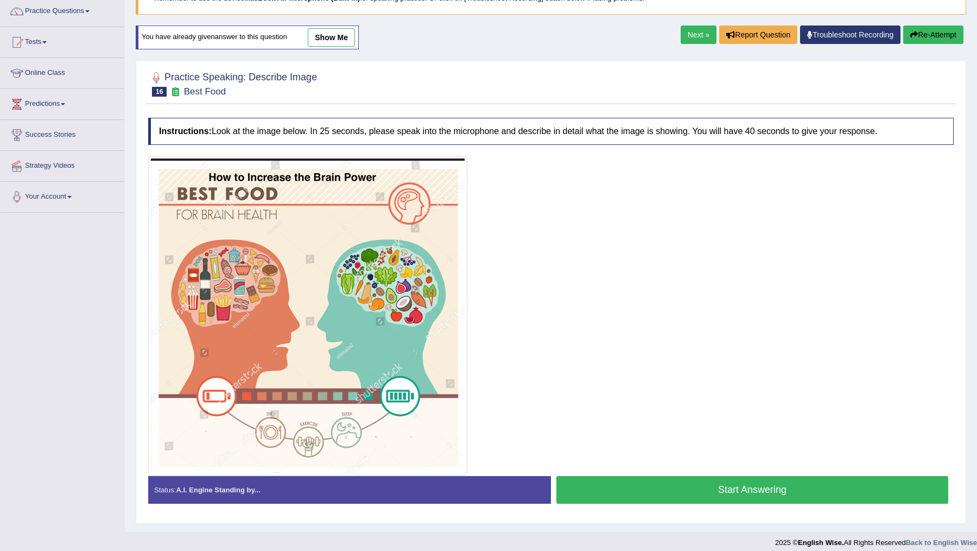
scroll to position [94, 0]
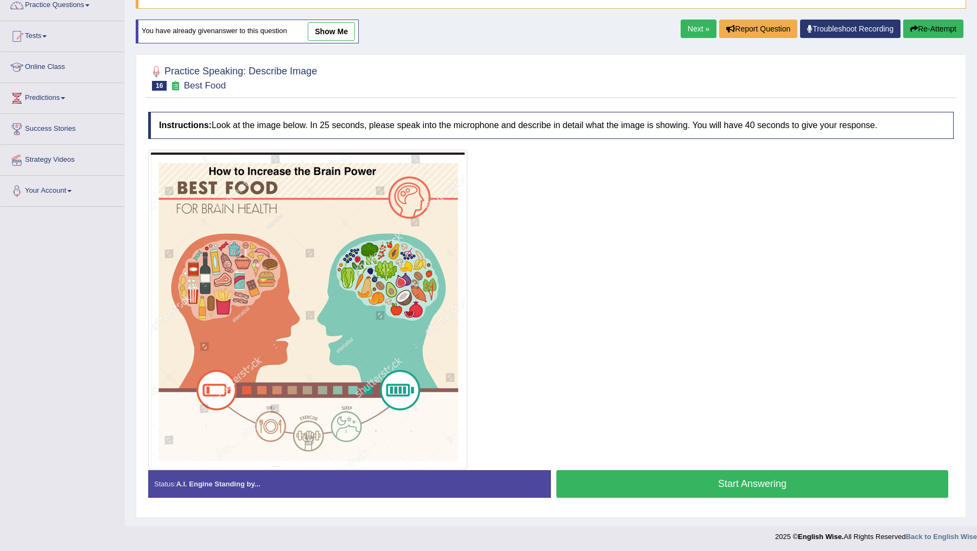
click at [682, 484] on button "Start Answering" at bounding box center [752, 484] width 392 height 28
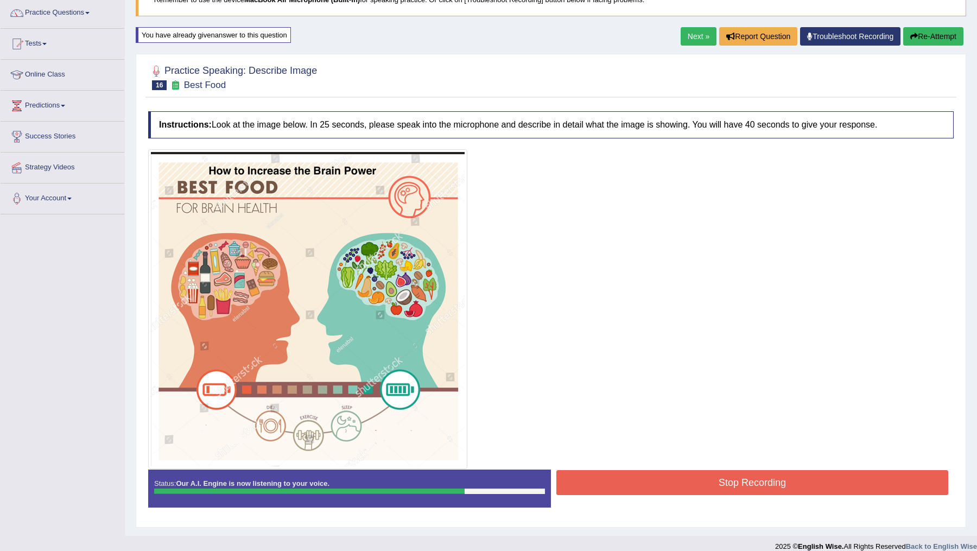
click at [706, 476] on button "Stop Recording" at bounding box center [752, 482] width 392 height 25
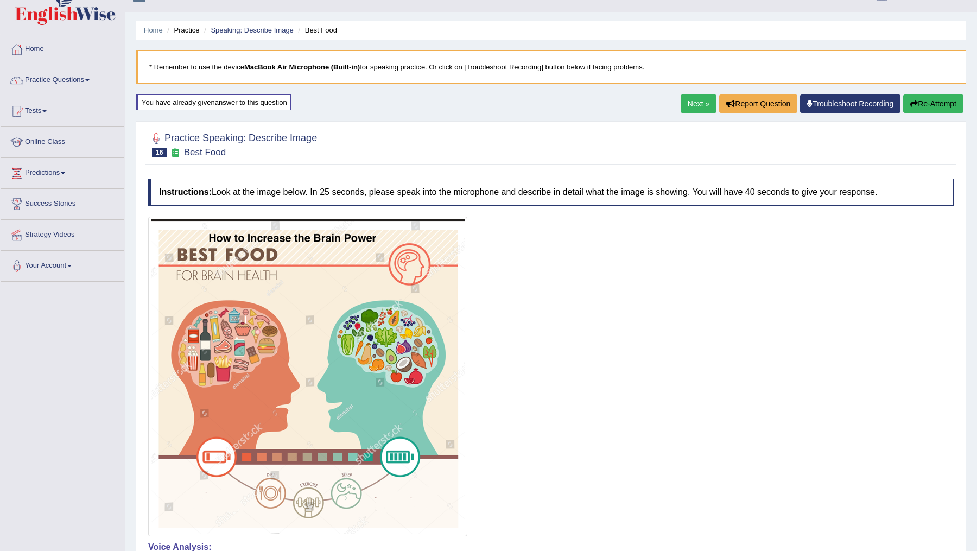
scroll to position [0, 0]
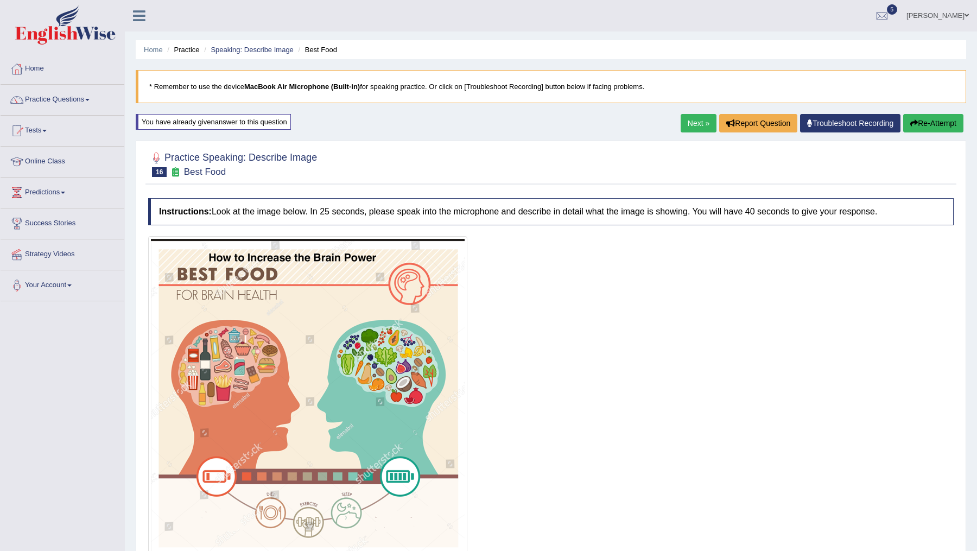
click at [930, 125] on button "Re-Attempt" at bounding box center [933, 123] width 60 height 18
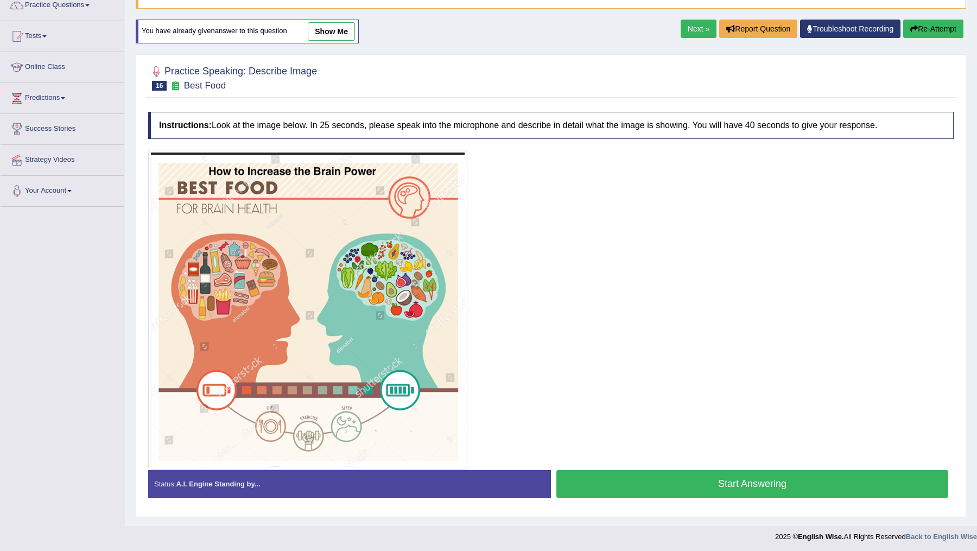
scroll to position [94, 0]
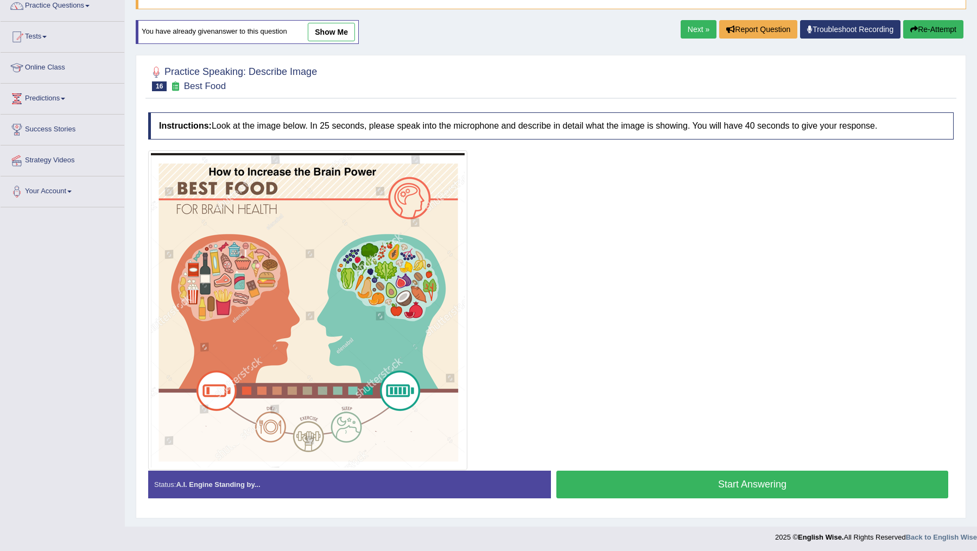
click at [694, 483] on button "Start Answering" at bounding box center [752, 485] width 392 height 28
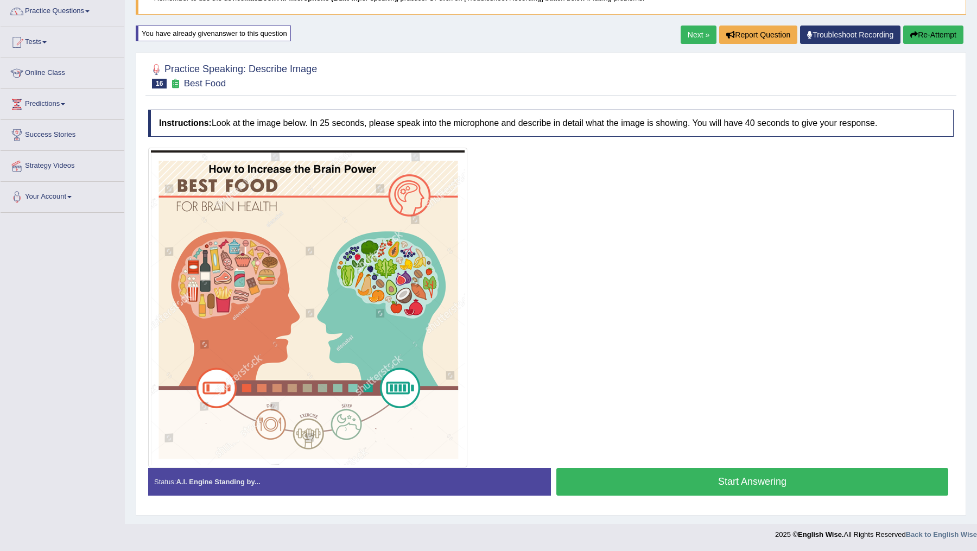
scroll to position [87, 0]
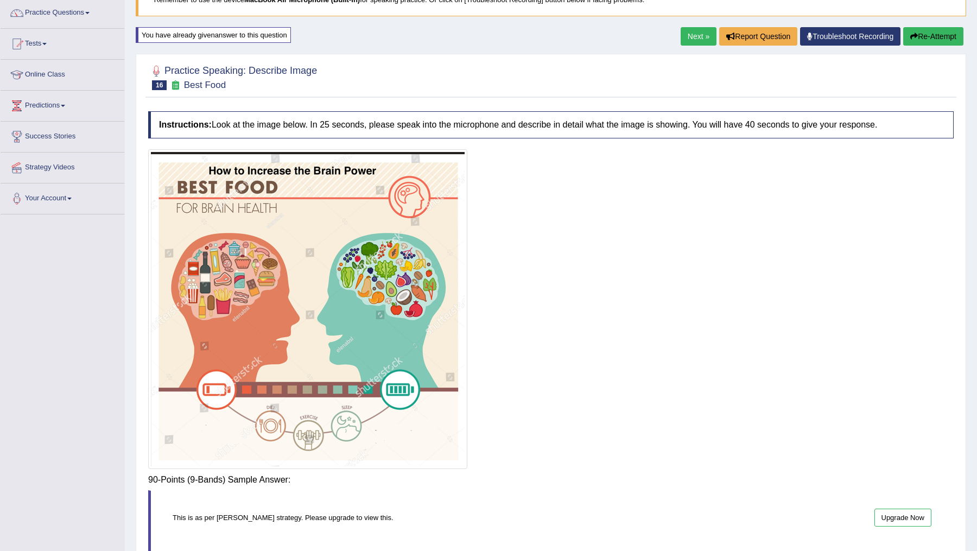
click at [697, 479] on div "Instructions: Look at the image below. In 25 seconds, please speak into the mic…" at bounding box center [550, 367] width 811 height 523
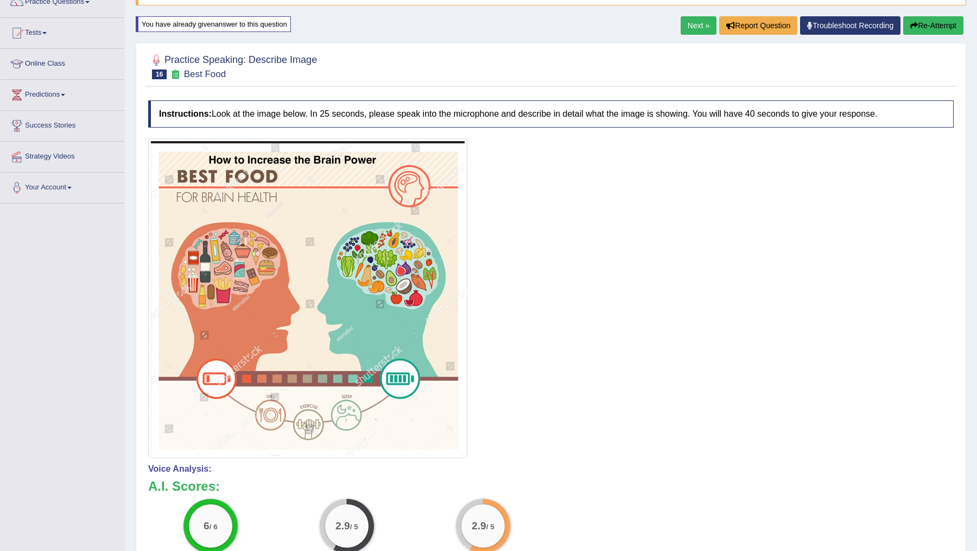
scroll to position [80, 0]
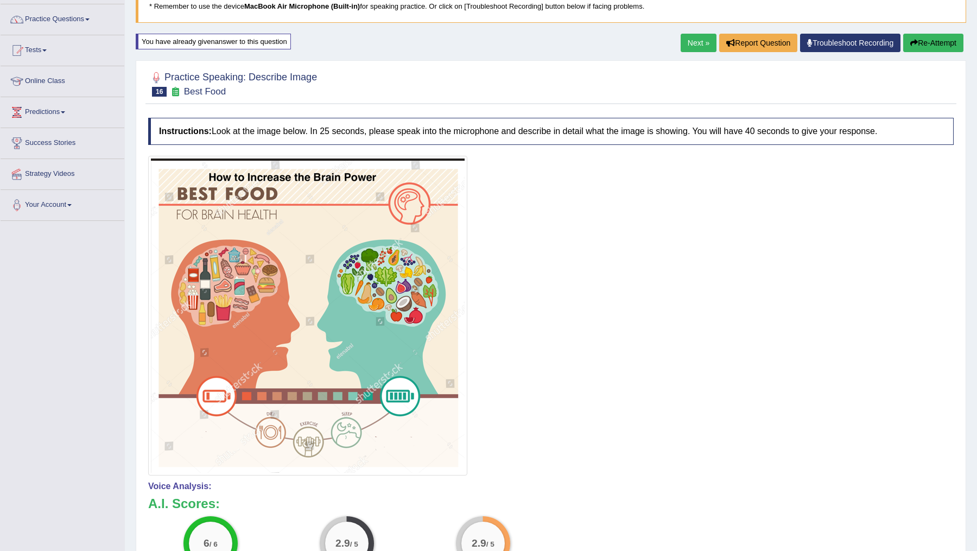
click at [928, 46] on button "Re-Attempt" at bounding box center [933, 43] width 60 height 18
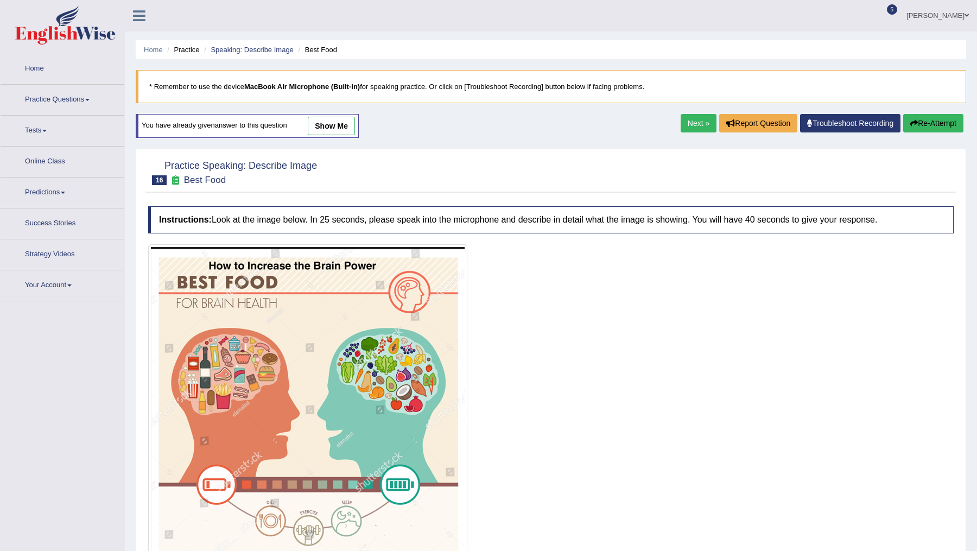
scroll to position [88, 0]
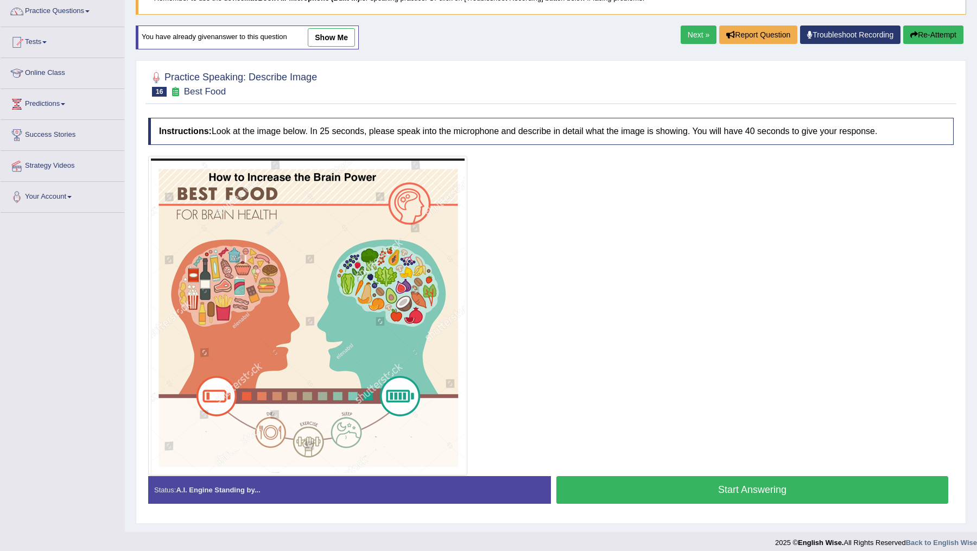
click at [727, 494] on button "Start Answering" at bounding box center [752, 490] width 392 height 28
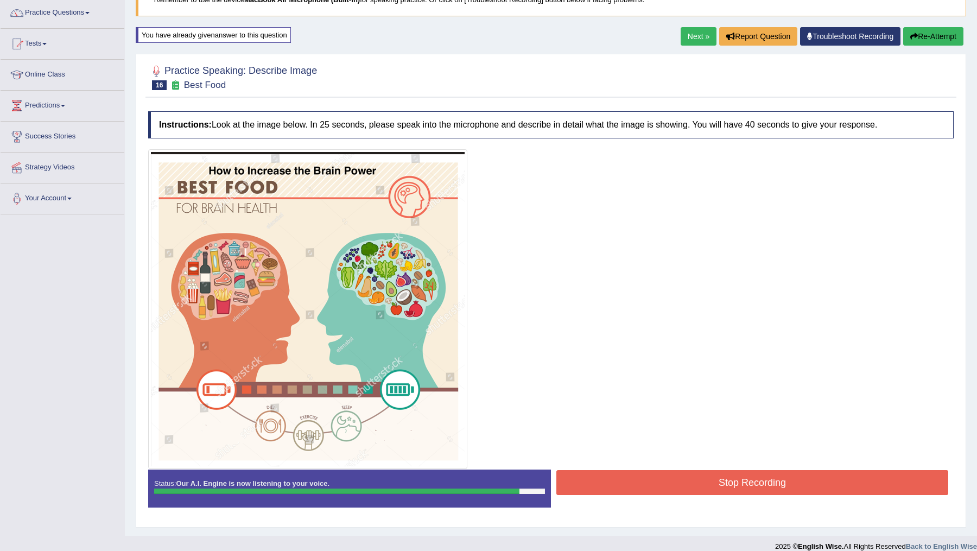
click at [733, 490] on button "Stop Recording" at bounding box center [752, 482] width 392 height 25
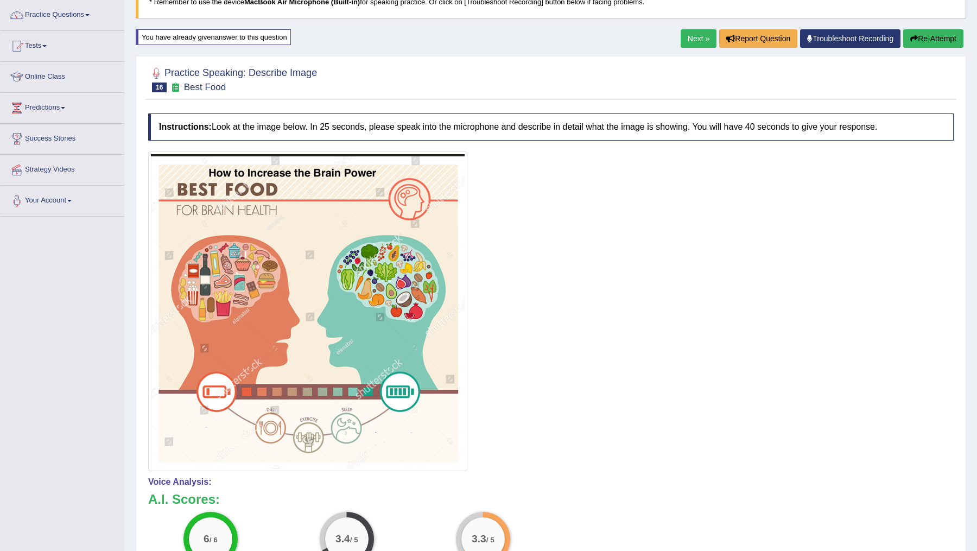
scroll to position [0, 0]
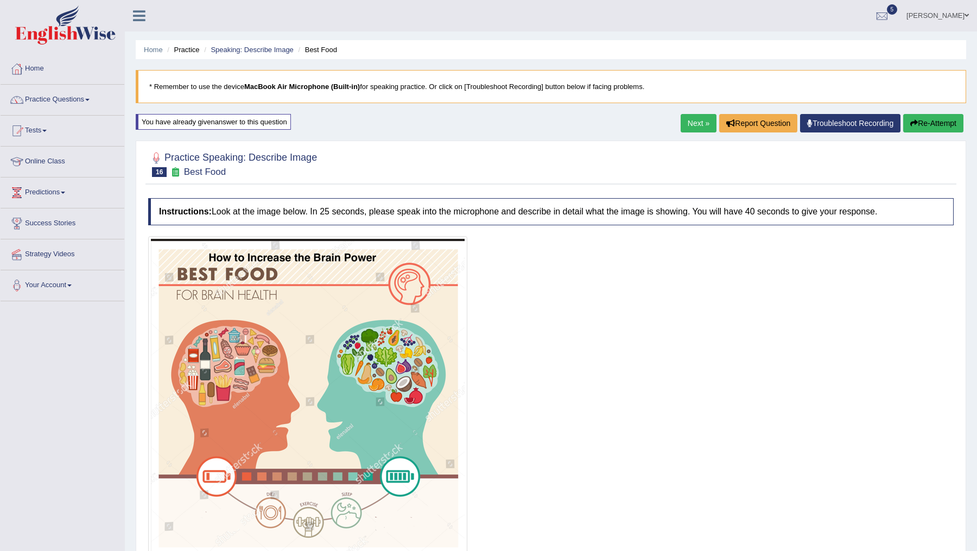
click at [920, 127] on button "Re-Attempt" at bounding box center [933, 123] width 60 height 18
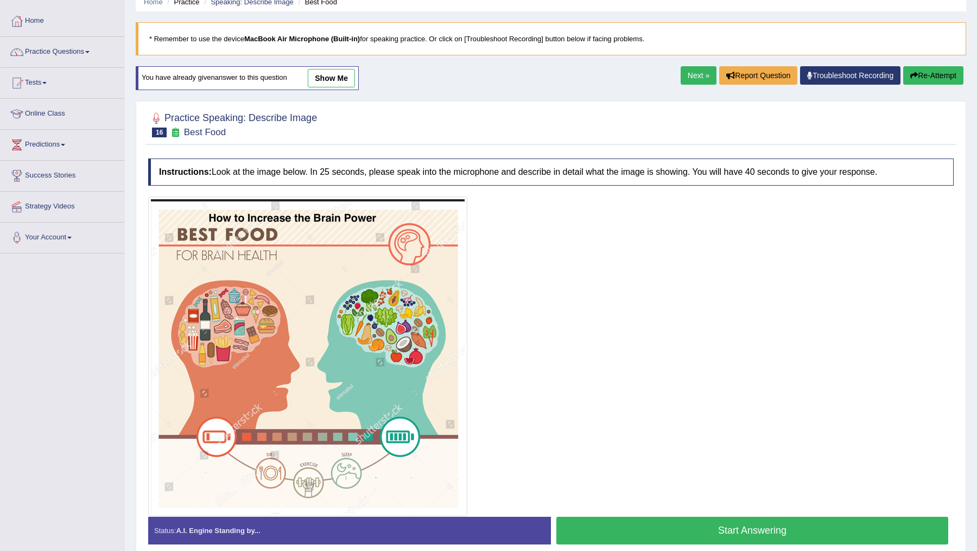
scroll to position [49, 0]
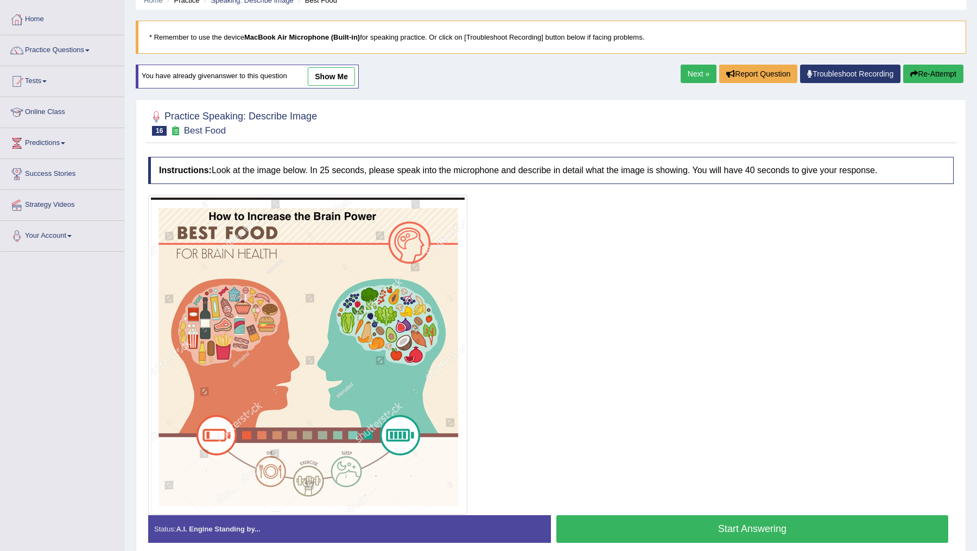
click at [645, 524] on button "Start Answering" at bounding box center [752, 529] width 392 height 28
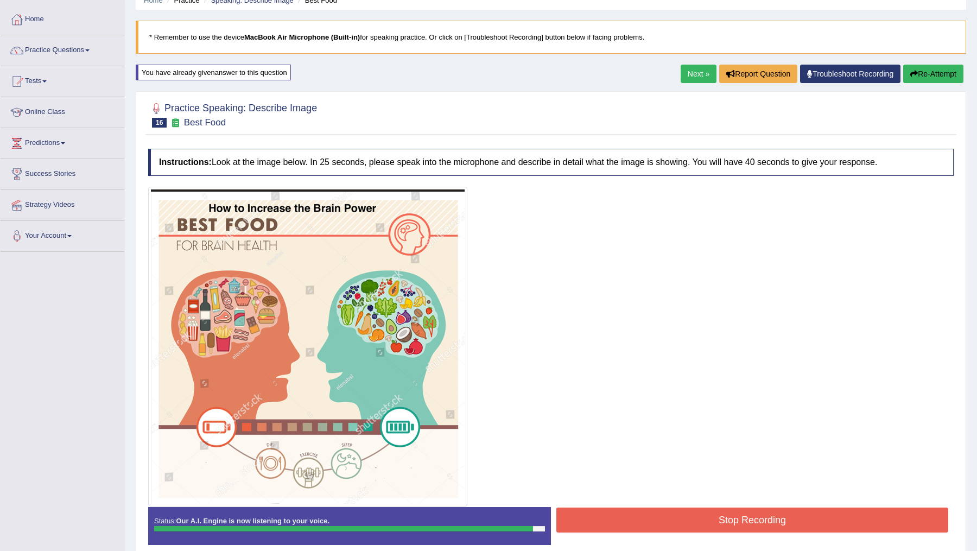
click at [728, 519] on button "Stop Recording" at bounding box center [752, 520] width 392 height 25
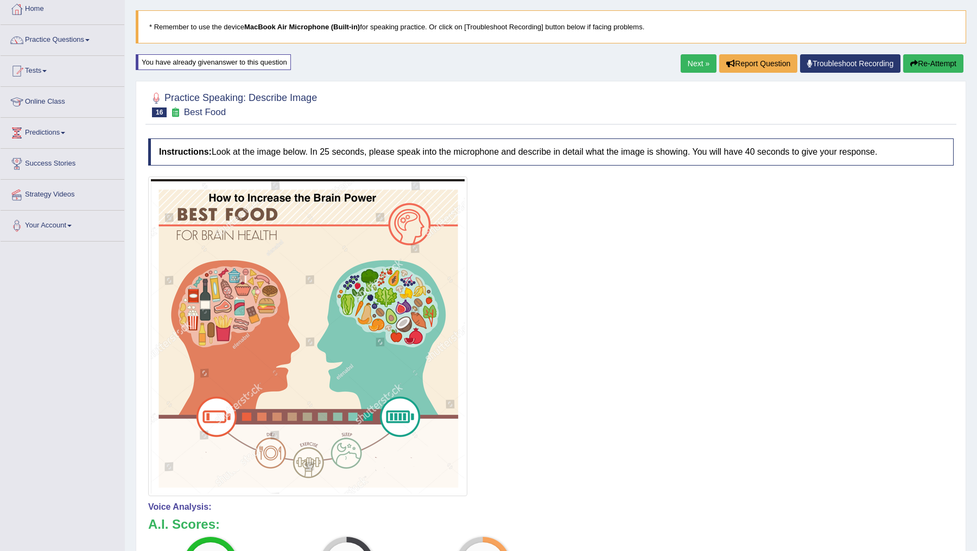
scroll to position [0, 0]
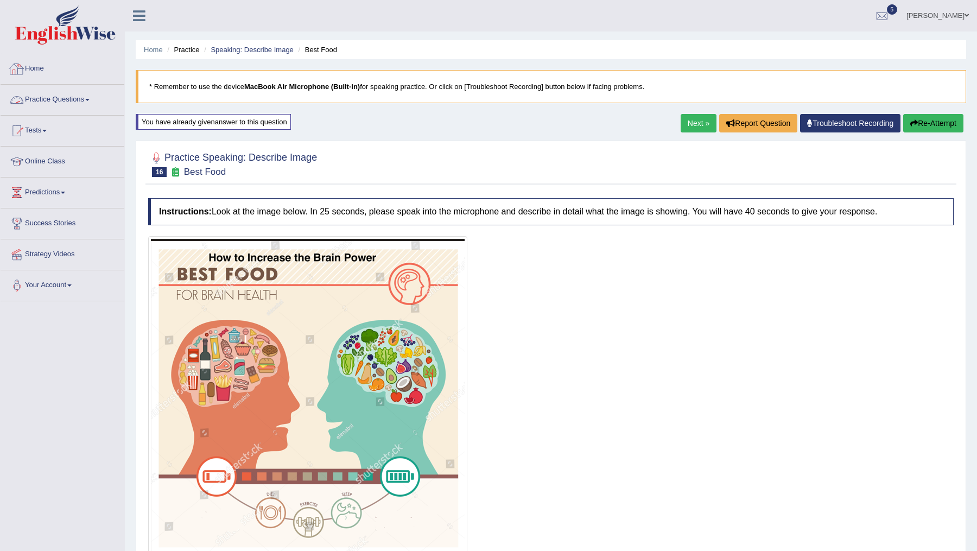
click at [64, 86] on link "Practice Questions" at bounding box center [63, 98] width 124 height 27
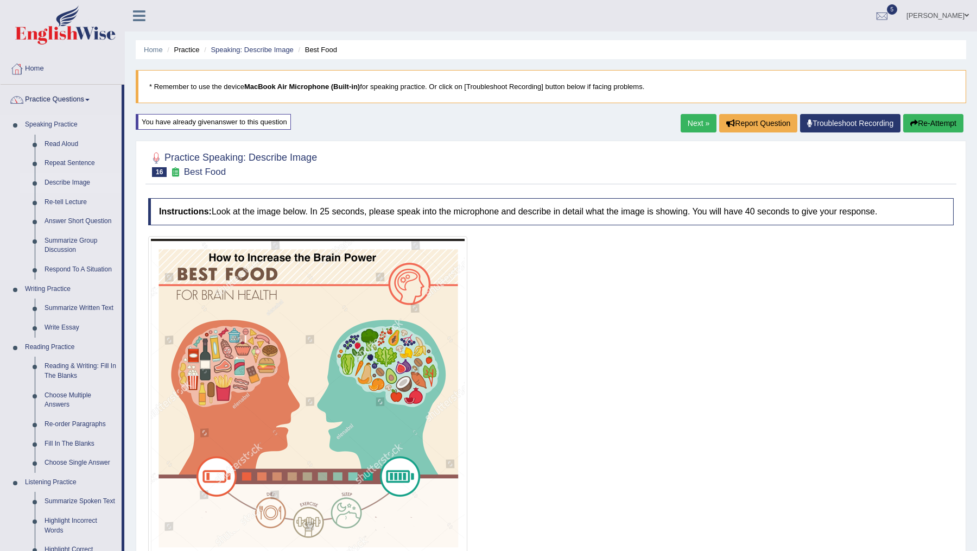
click at [60, 177] on link "Describe Image" at bounding box center [81, 183] width 82 height 20
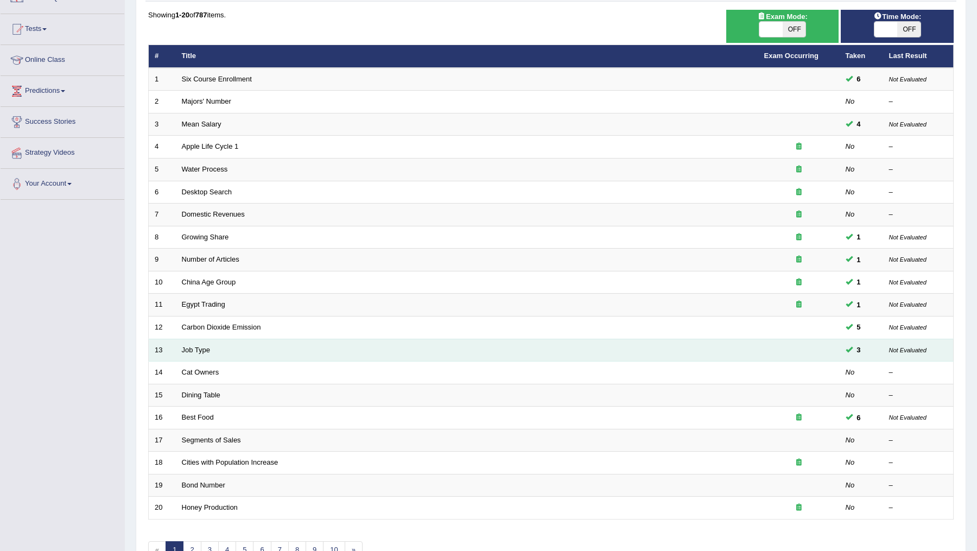
scroll to position [126, 0]
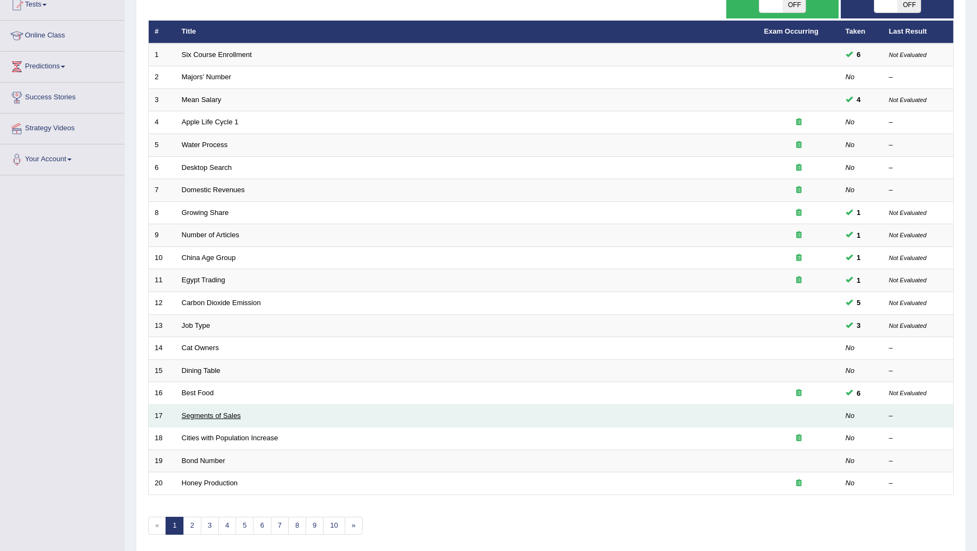
click at [198, 412] on link "Segments of Sales" at bounding box center [211, 415] width 59 height 8
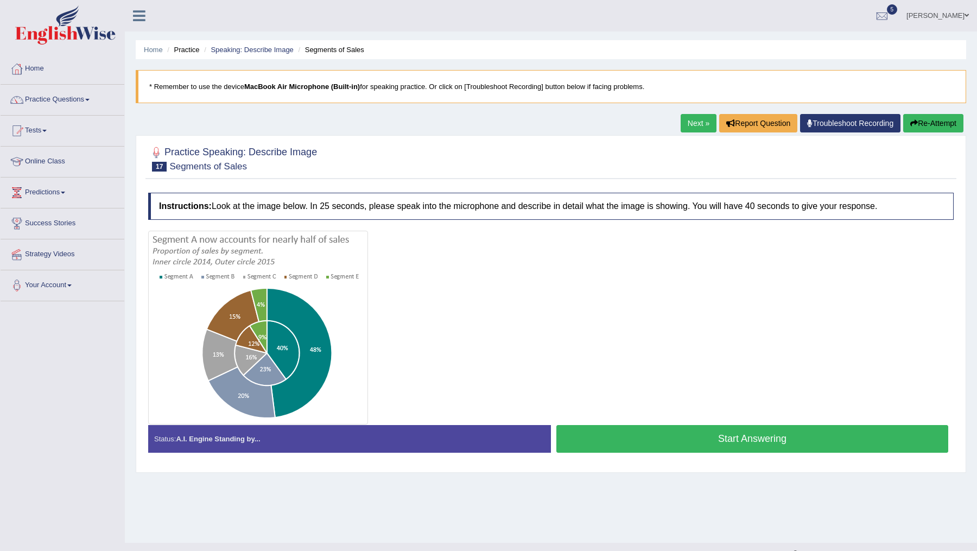
click at [670, 434] on button "Start Answering" at bounding box center [752, 439] width 392 height 28
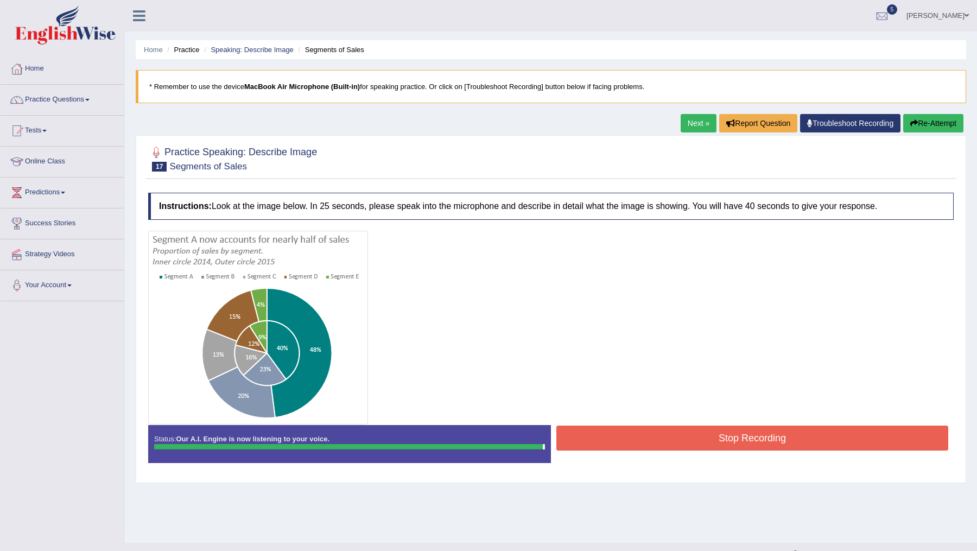
click at [750, 439] on button "Stop Recording" at bounding box center [752, 438] width 392 height 25
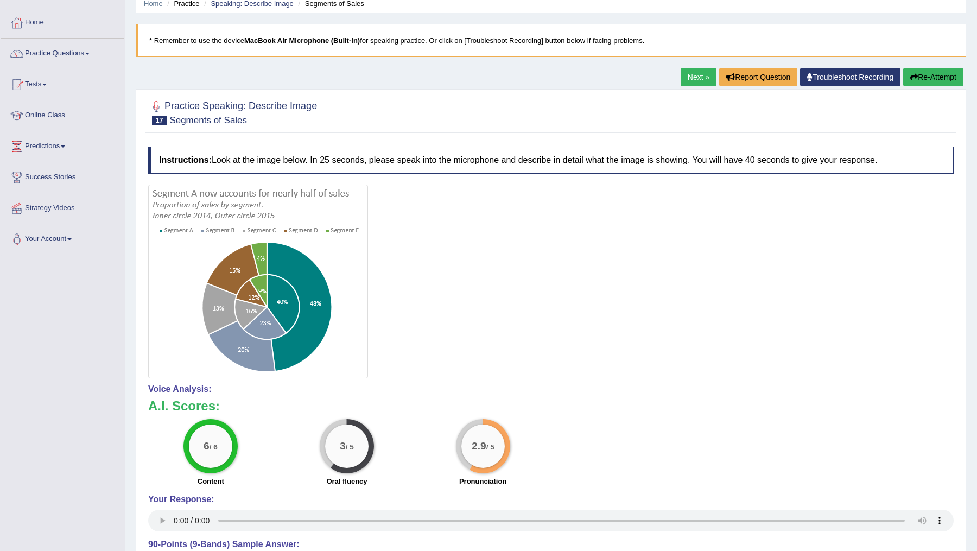
scroll to position [69, 0]
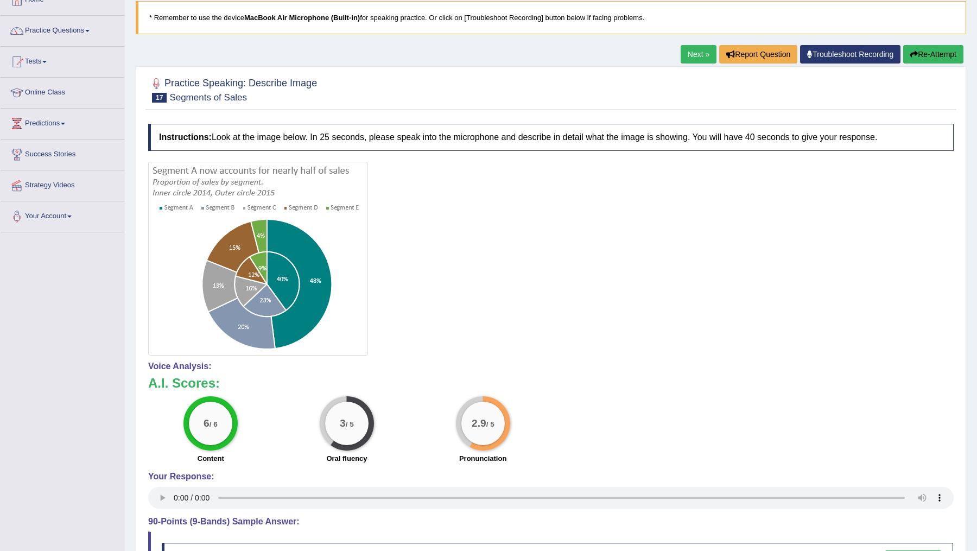
click at [940, 46] on button "Re-Attempt" at bounding box center [933, 54] width 60 height 18
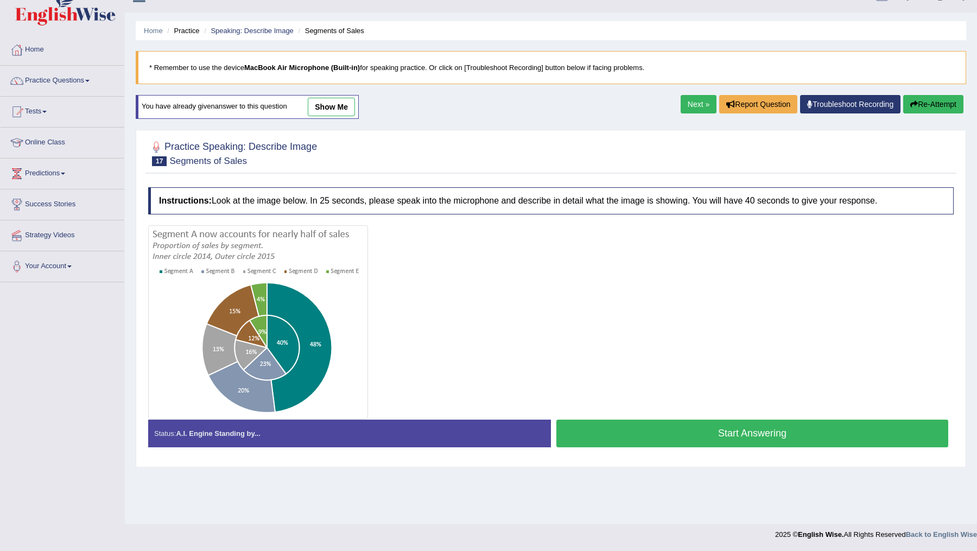
click at [705, 433] on button "Start Answering" at bounding box center [752, 434] width 392 height 28
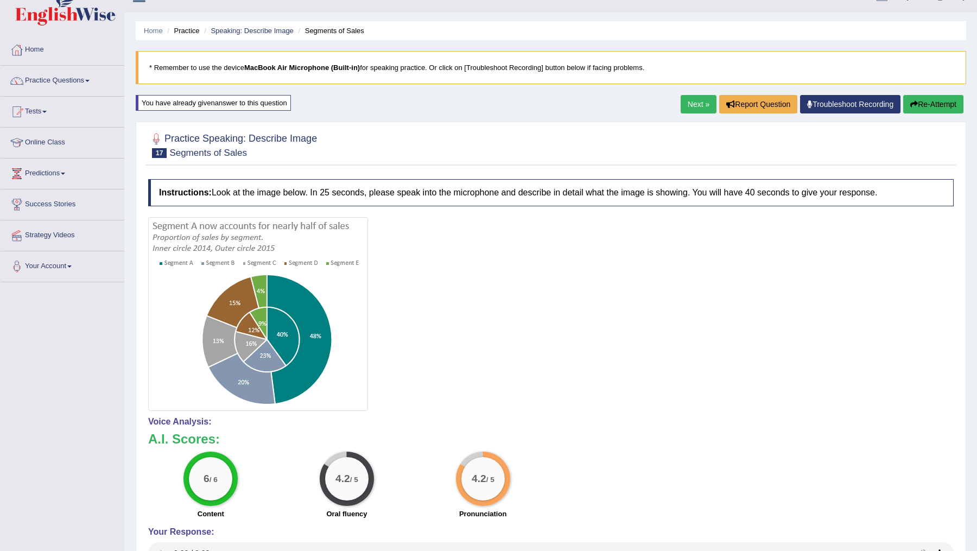
click at [916, 106] on button "Re-Attempt" at bounding box center [933, 104] width 60 height 18
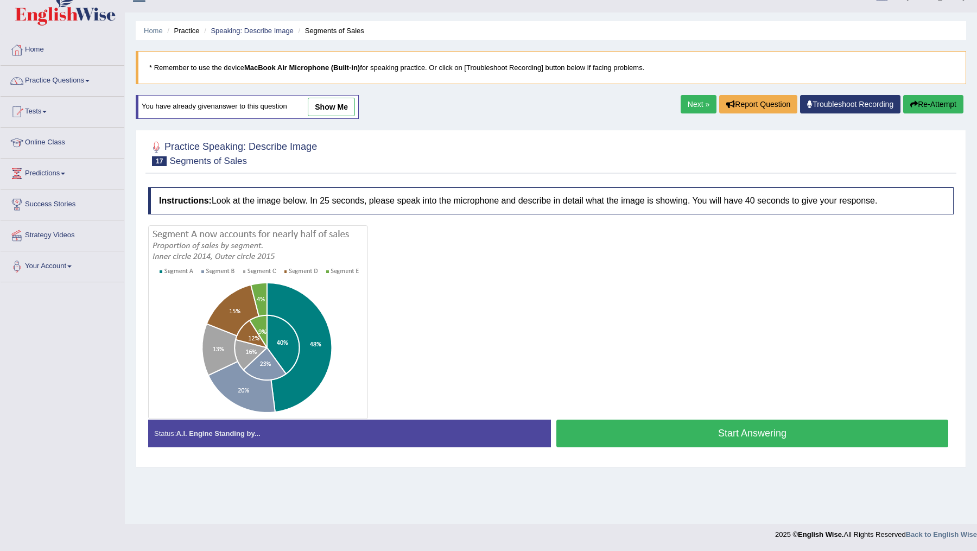
click at [733, 435] on button "Start Answering" at bounding box center [752, 434] width 392 height 28
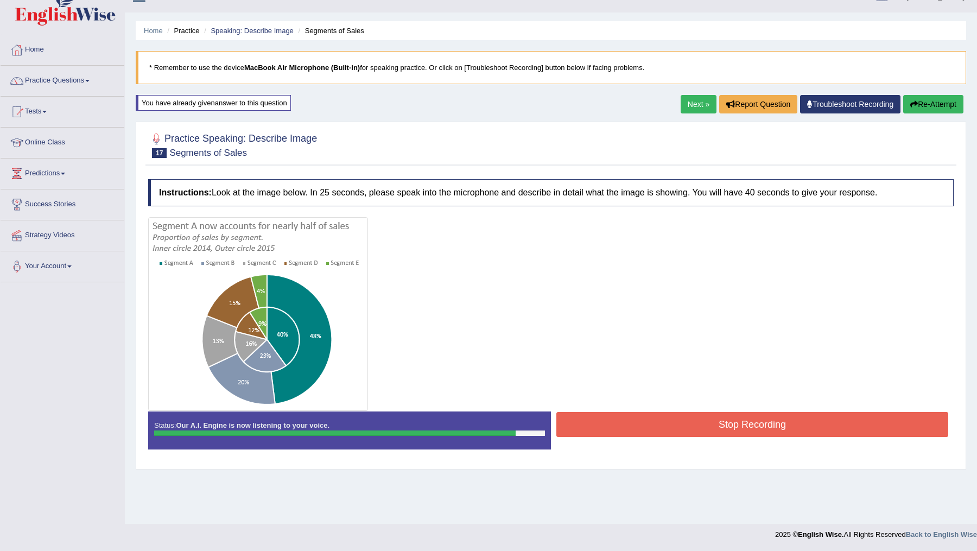
click at [771, 429] on button "Stop Recording" at bounding box center [752, 424] width 392 height 25
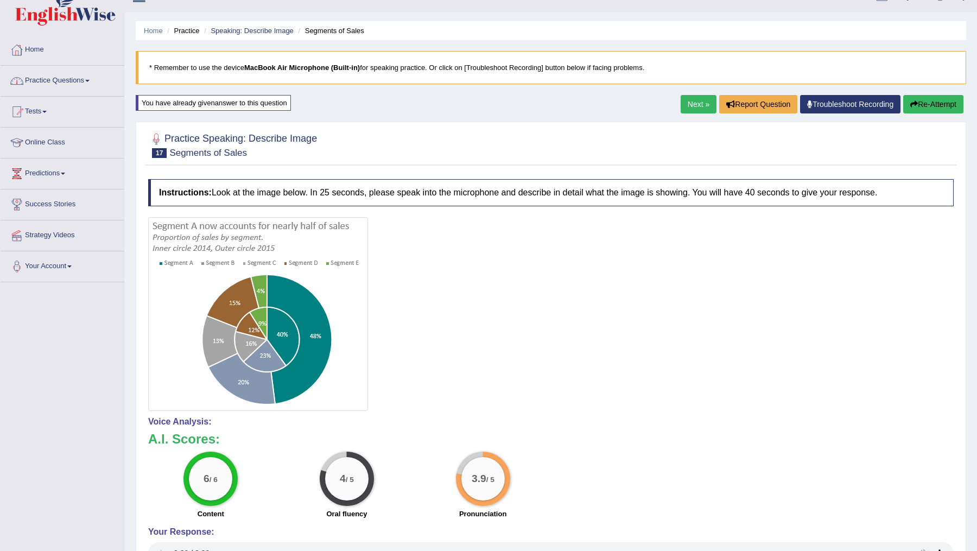
click at [90, 87] on link "Practice Questions" at bounding box center [63, 79] width 124 height 27
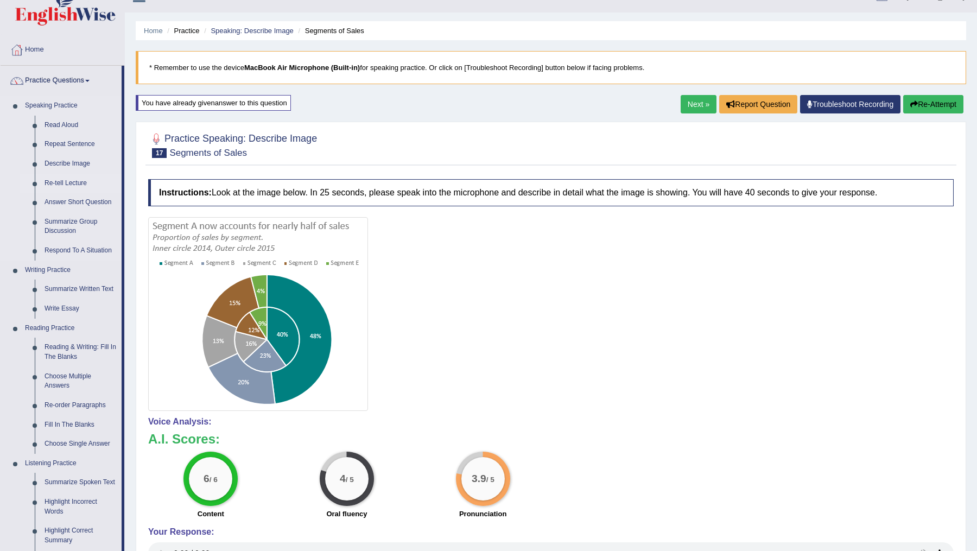
click at [80, 181] on link "Re-tell Lecture" at bounding box center [81, 184] width 82 height 20
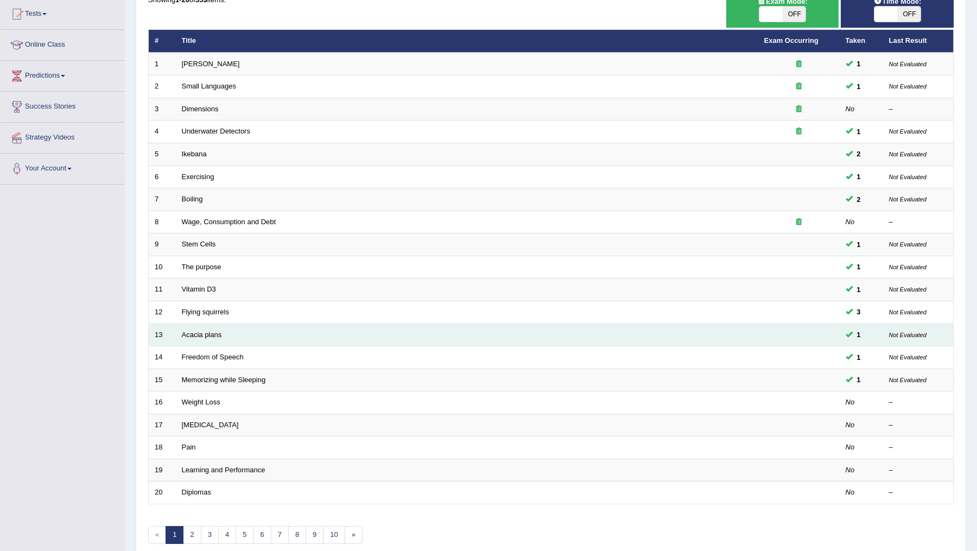
scroll to position [161, 0]
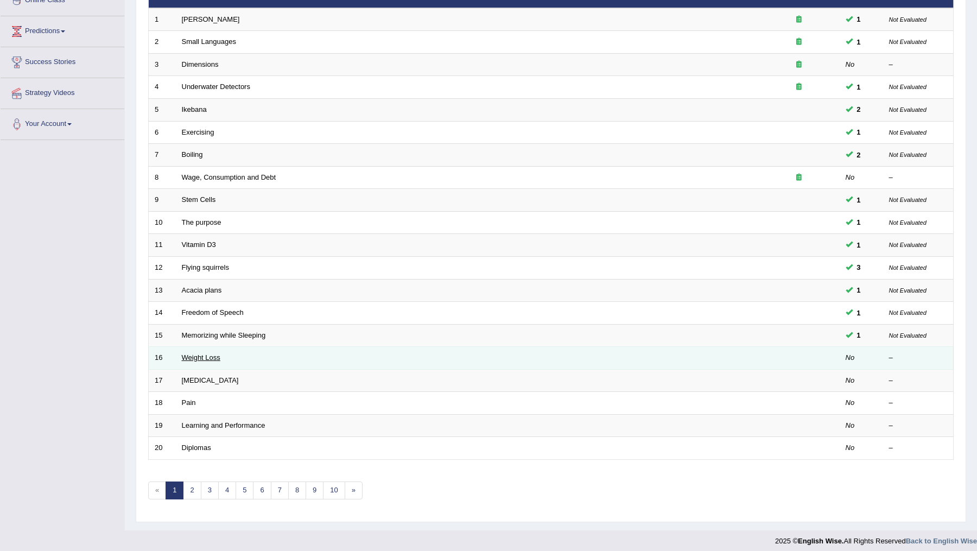
click at [203, 353] on link "Weight Loss" at bounding box center [201, 357] width 39 height 8
